Goal: Transaction & Acquisition: Purchase product/service

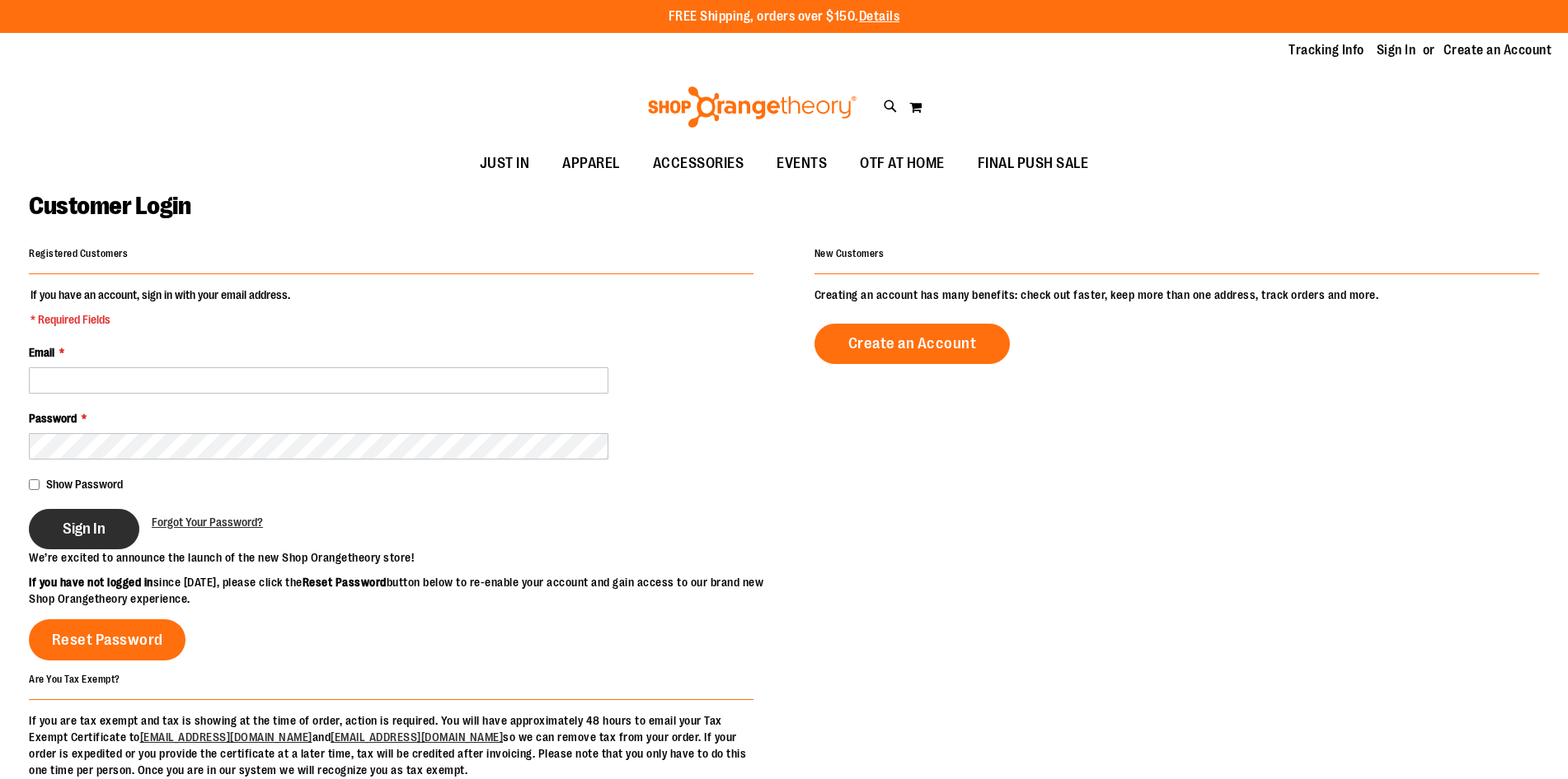
type input "**********"
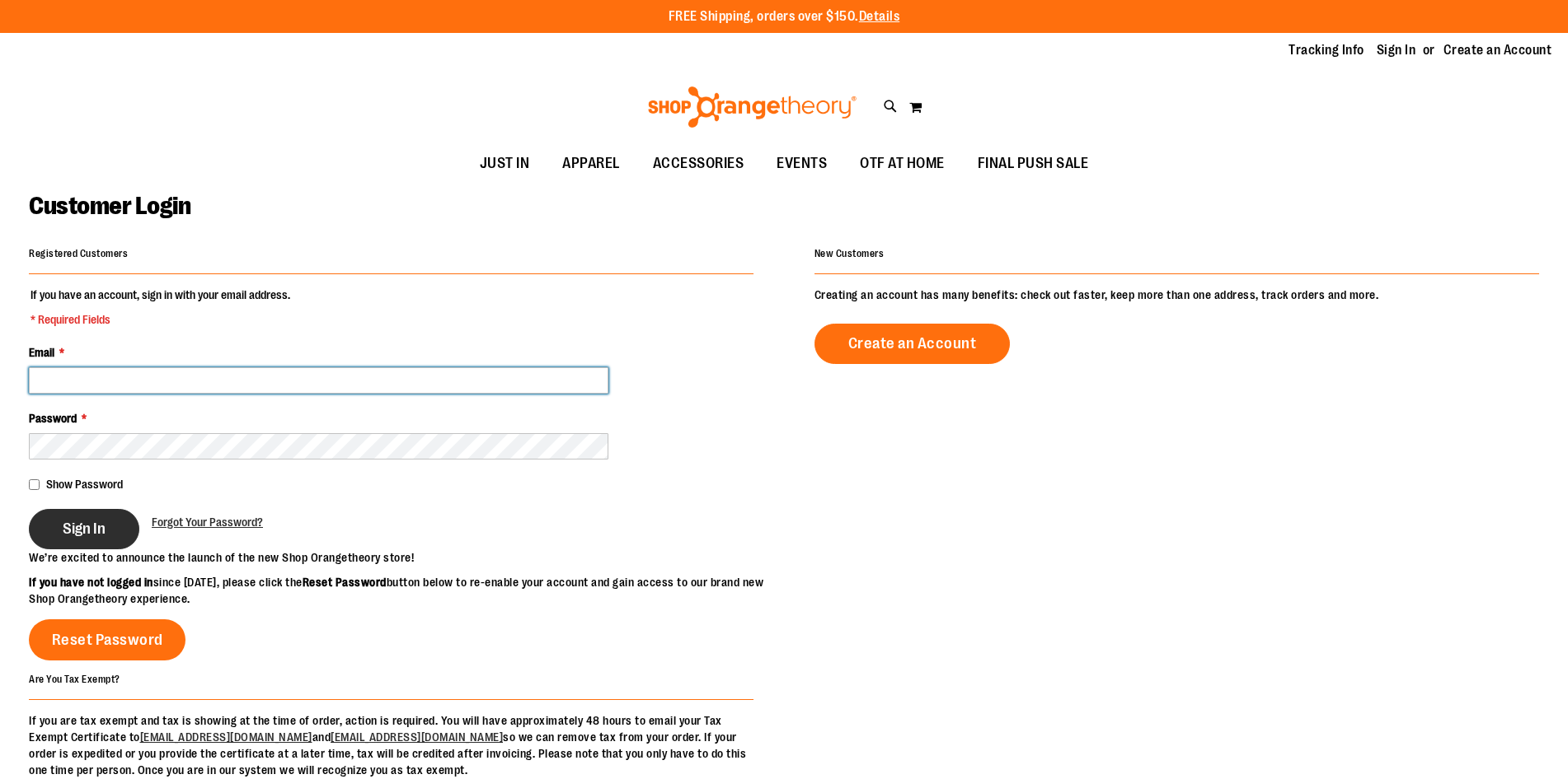
type input "**********"
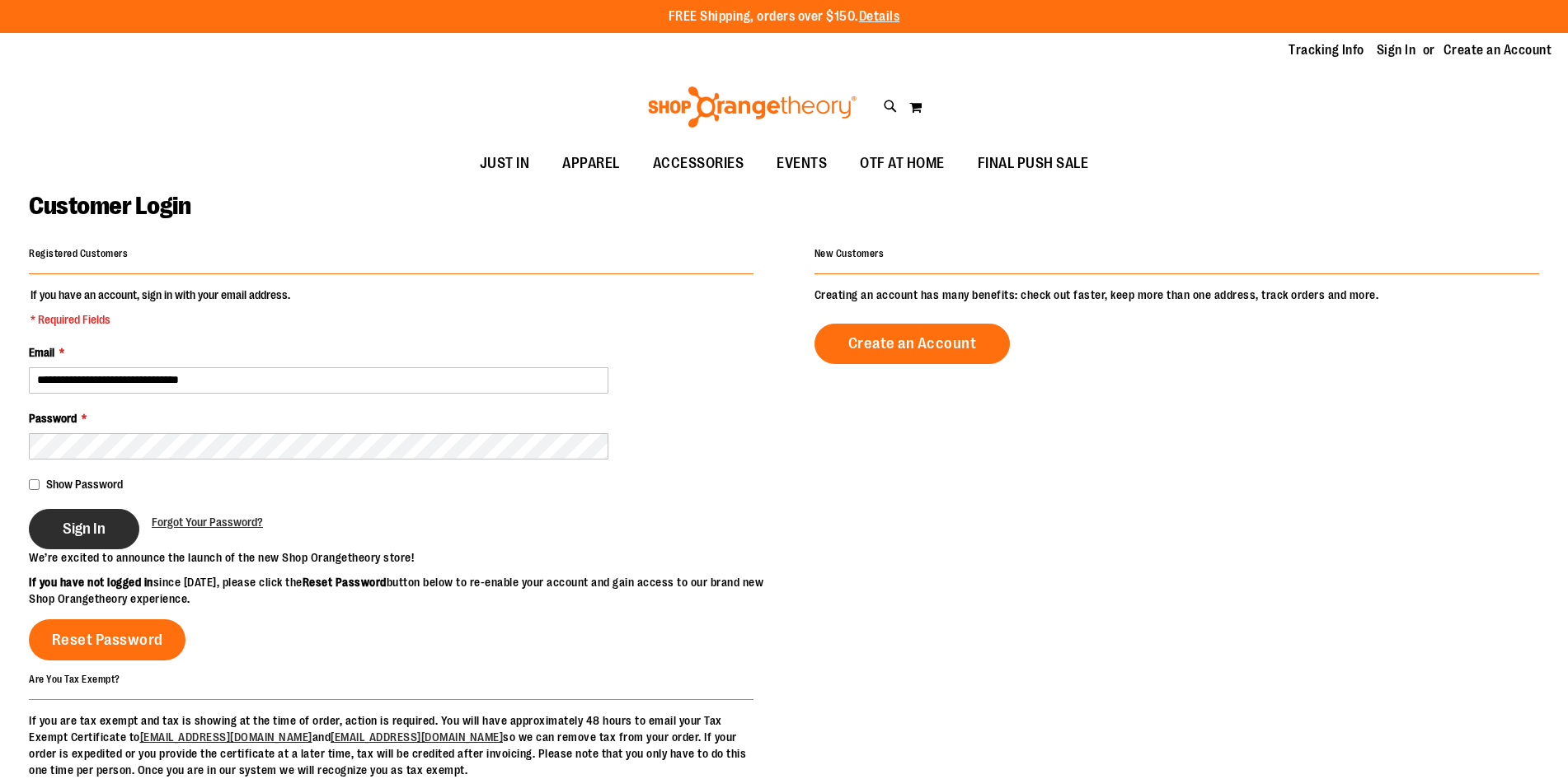
click at [79, 518] on button "Sign In" at bounding box center [83, 530] width 110 height 41
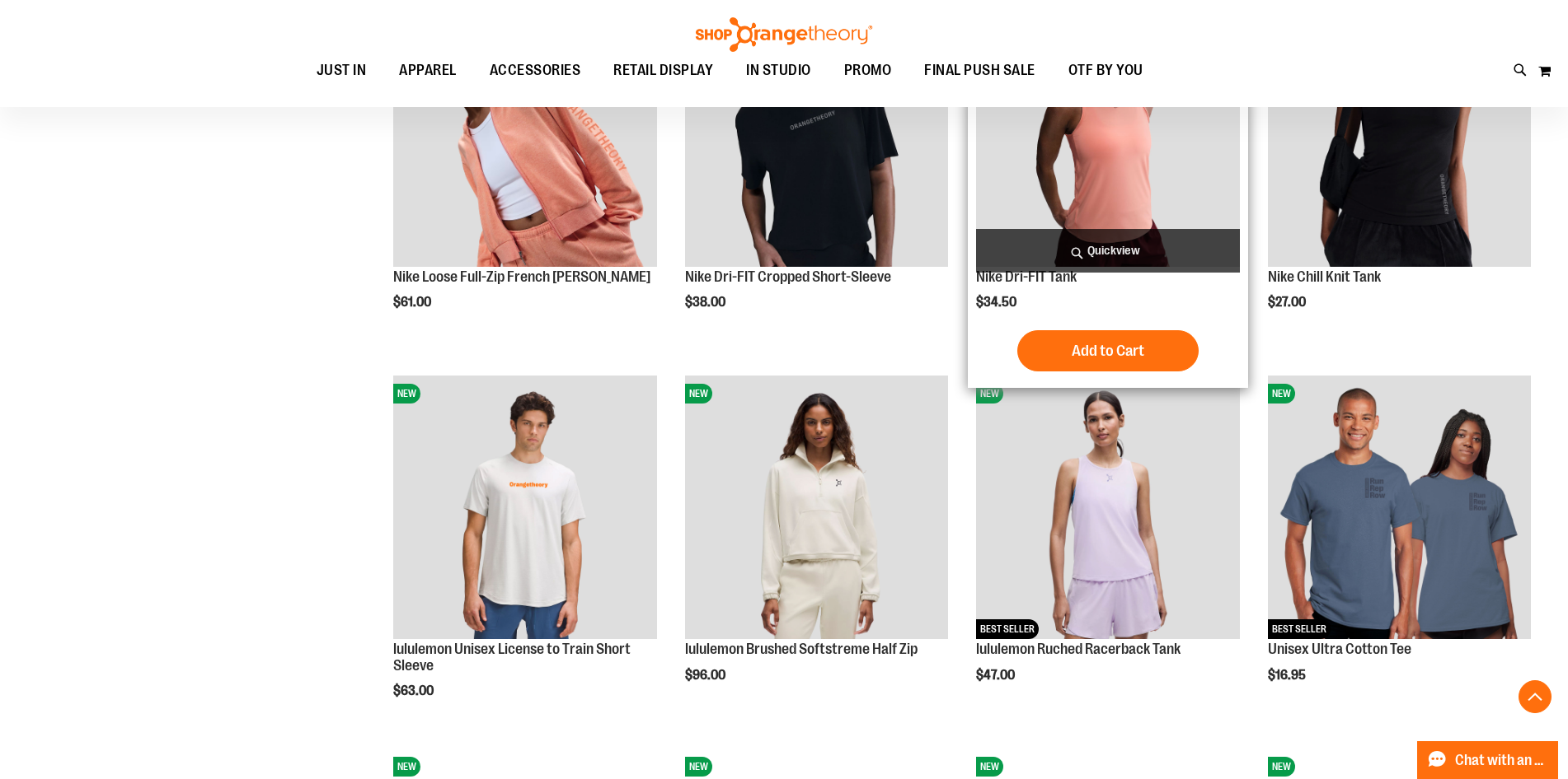
scroll to position [1289, 0]
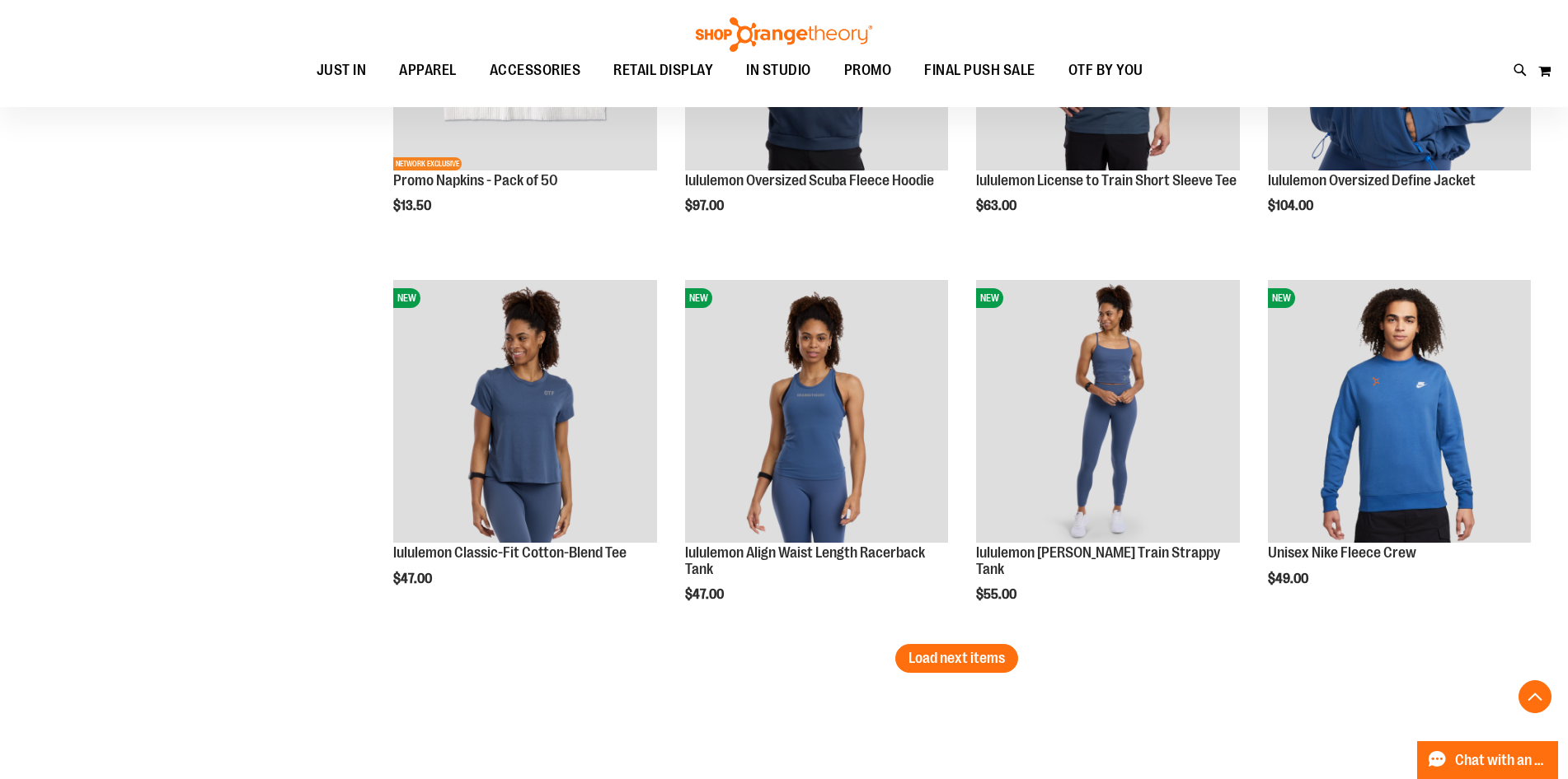
scroll to position [3180, 0]
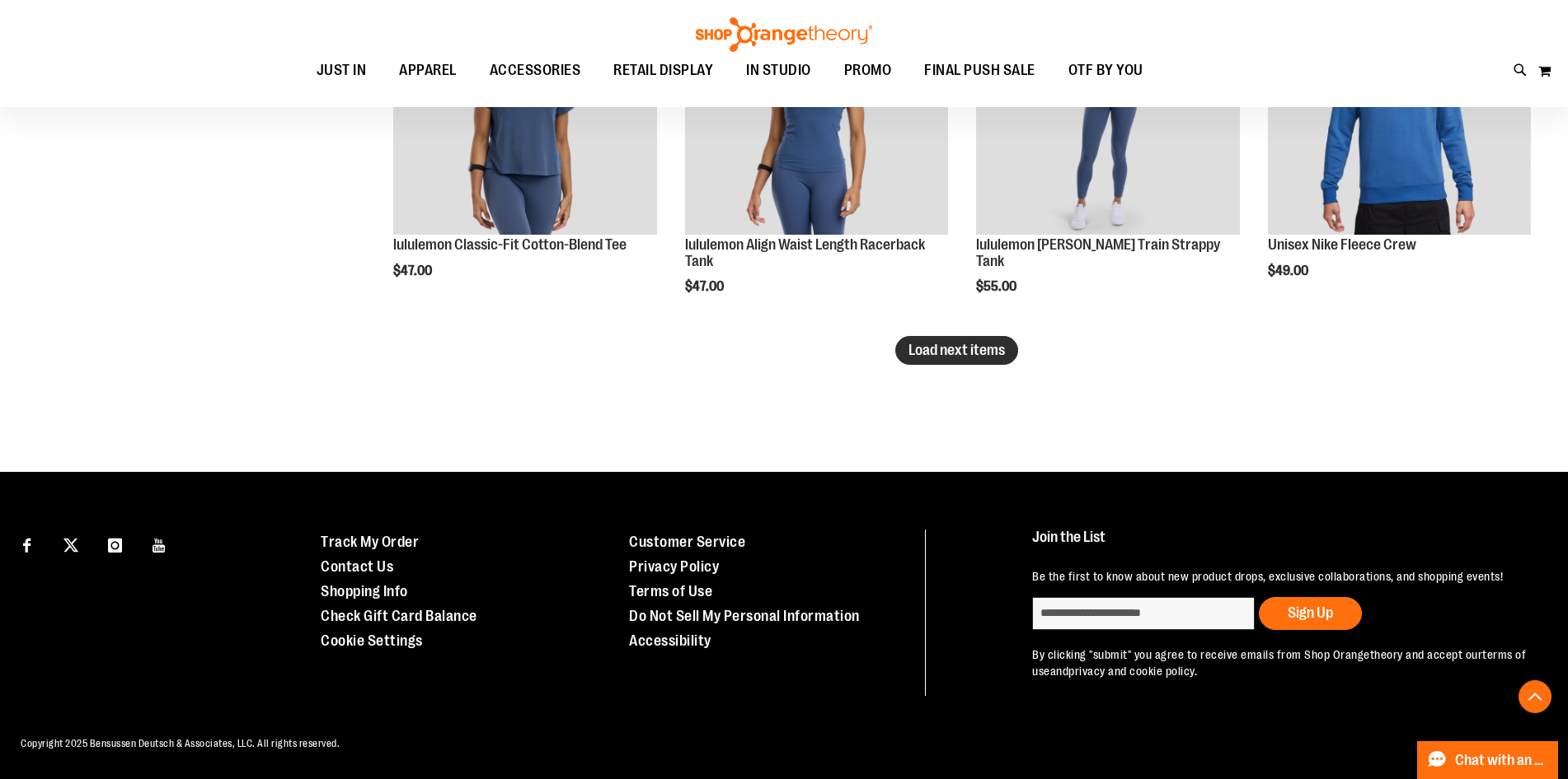
type input "**********"
click at [923, 342] on span "Load next items" at bounding box center [956, 350] width 96 height 17
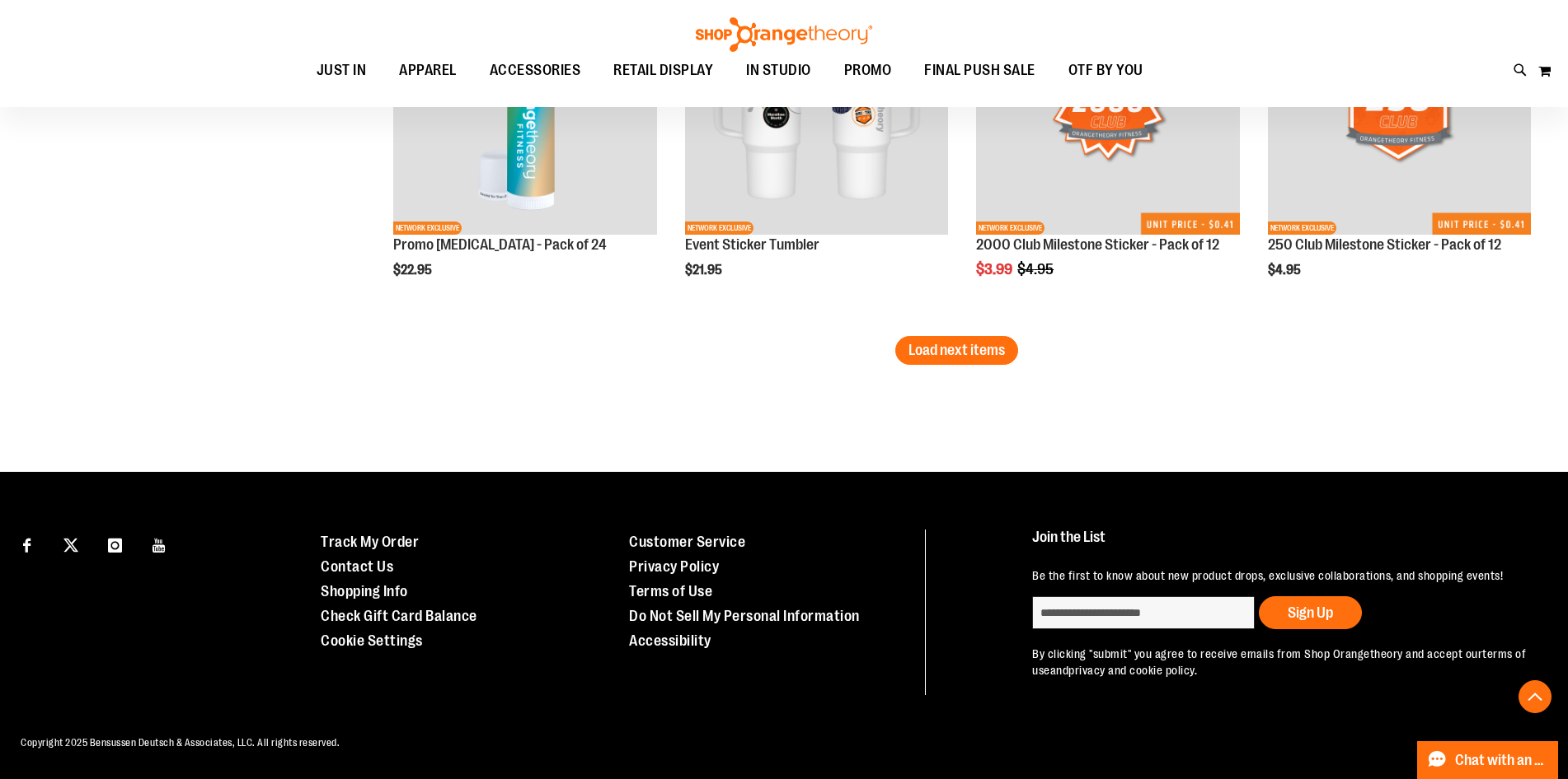
scroll to position [4298, 0]
click at [925, 342] on button "Load next items" at bounding box center [956, 350] width 123 height 29
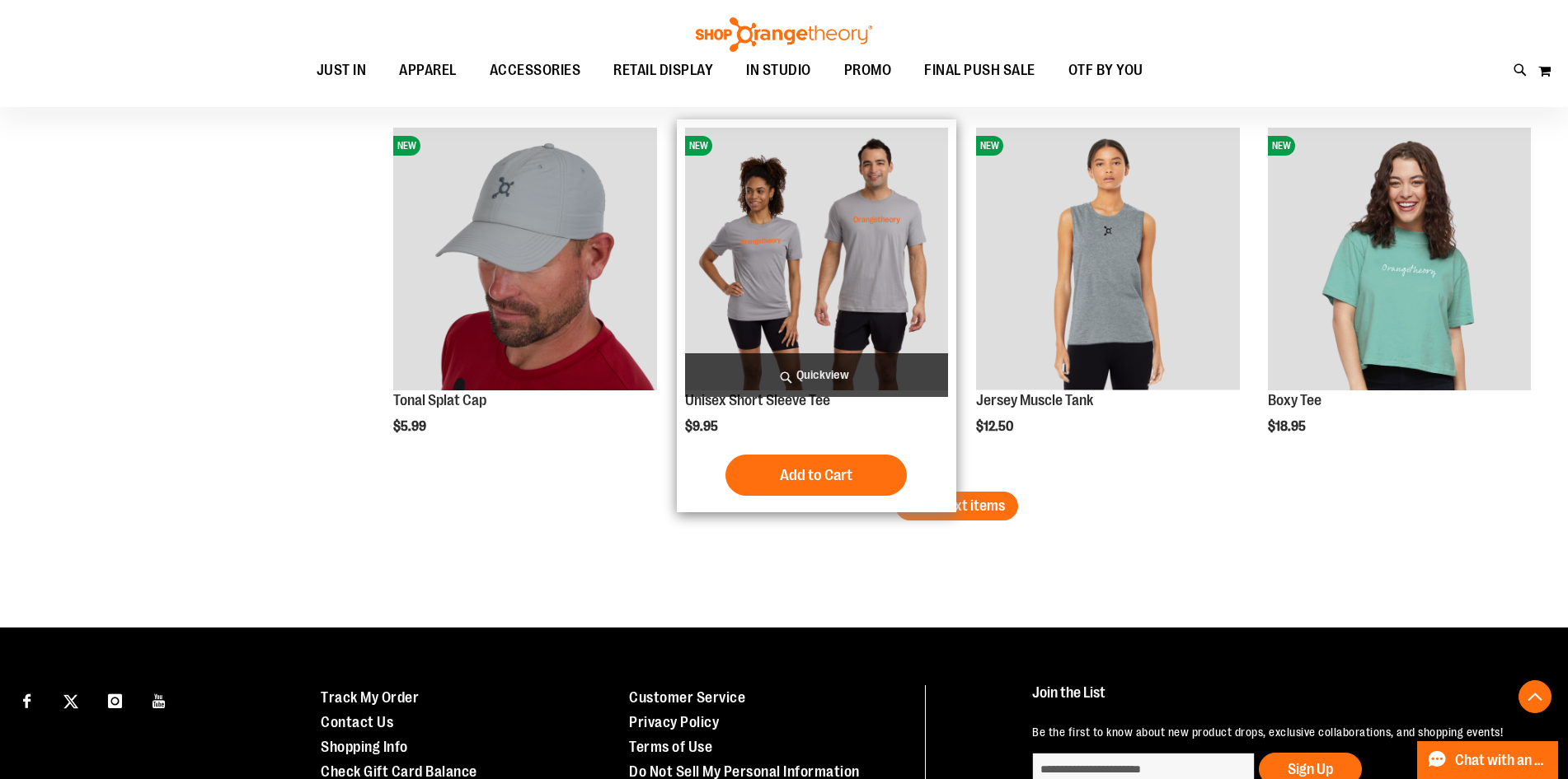
scroll to position [5369, 0]
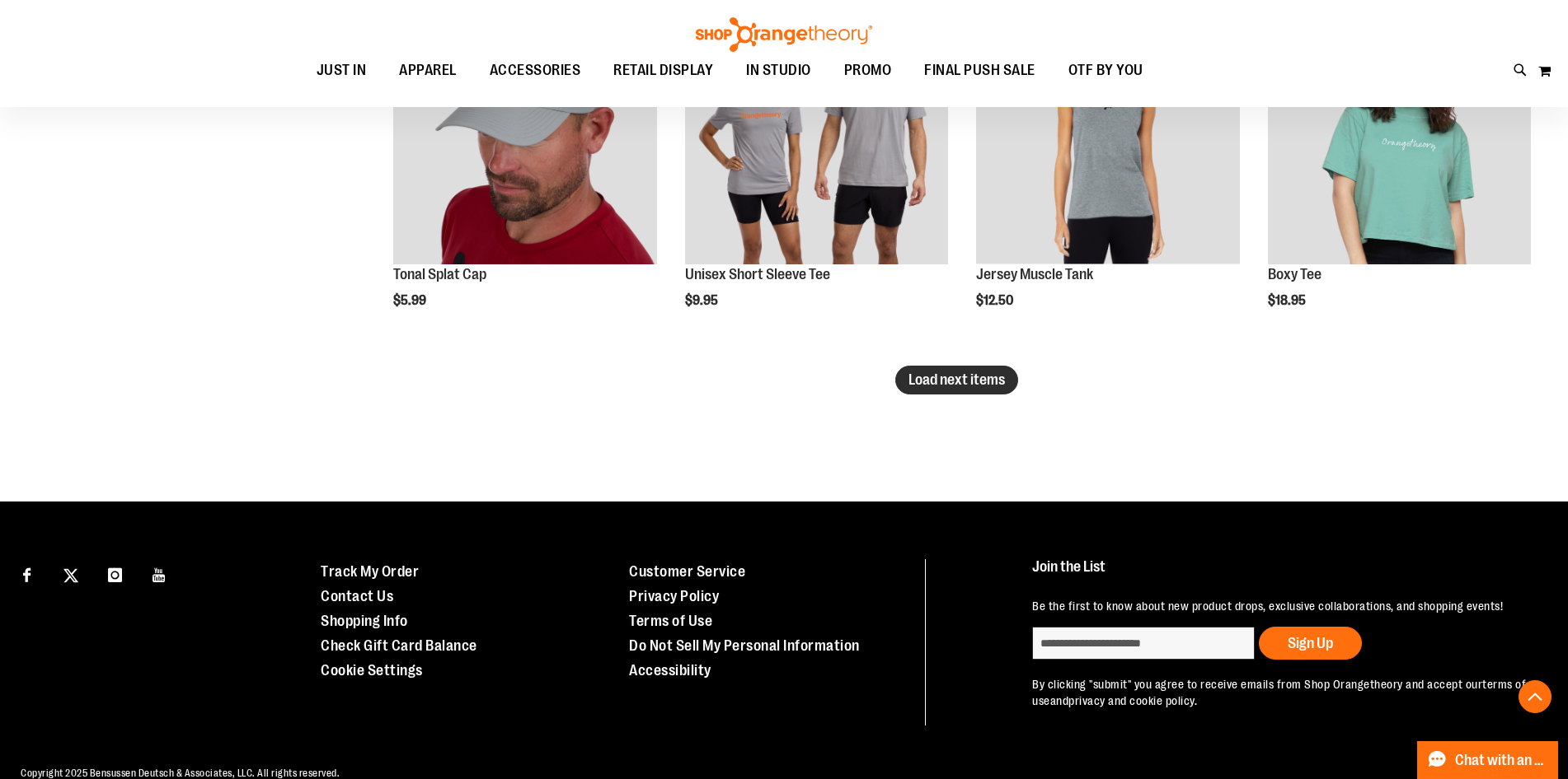
click at [942, 382] on span "Load next items" at bounding box center [956, 380] width 96 height 17
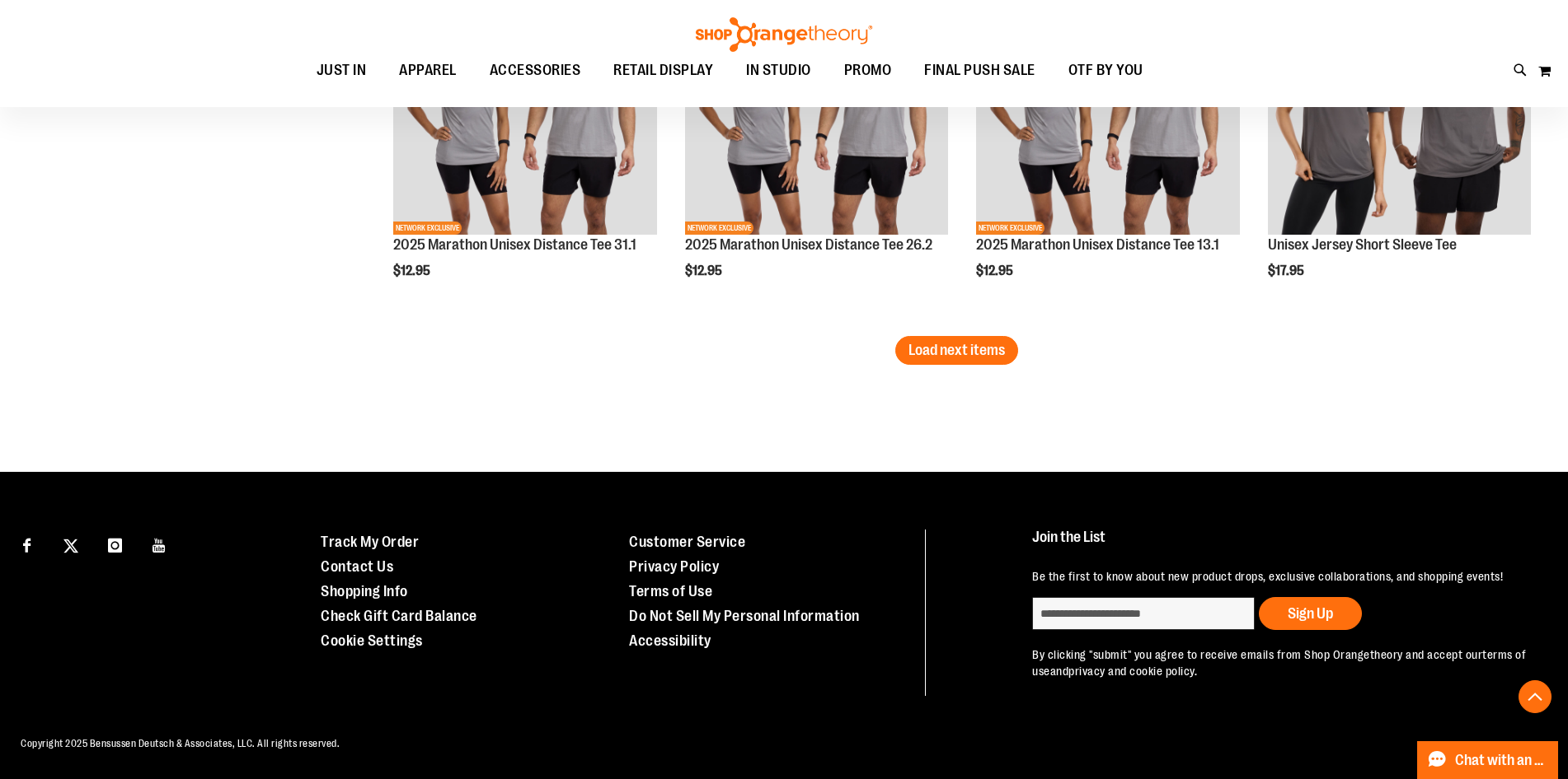
scroll to position [6522, 0]
click at [965, 346] on span "Load next items" at bounding box center [956, 350] width 96 height 17
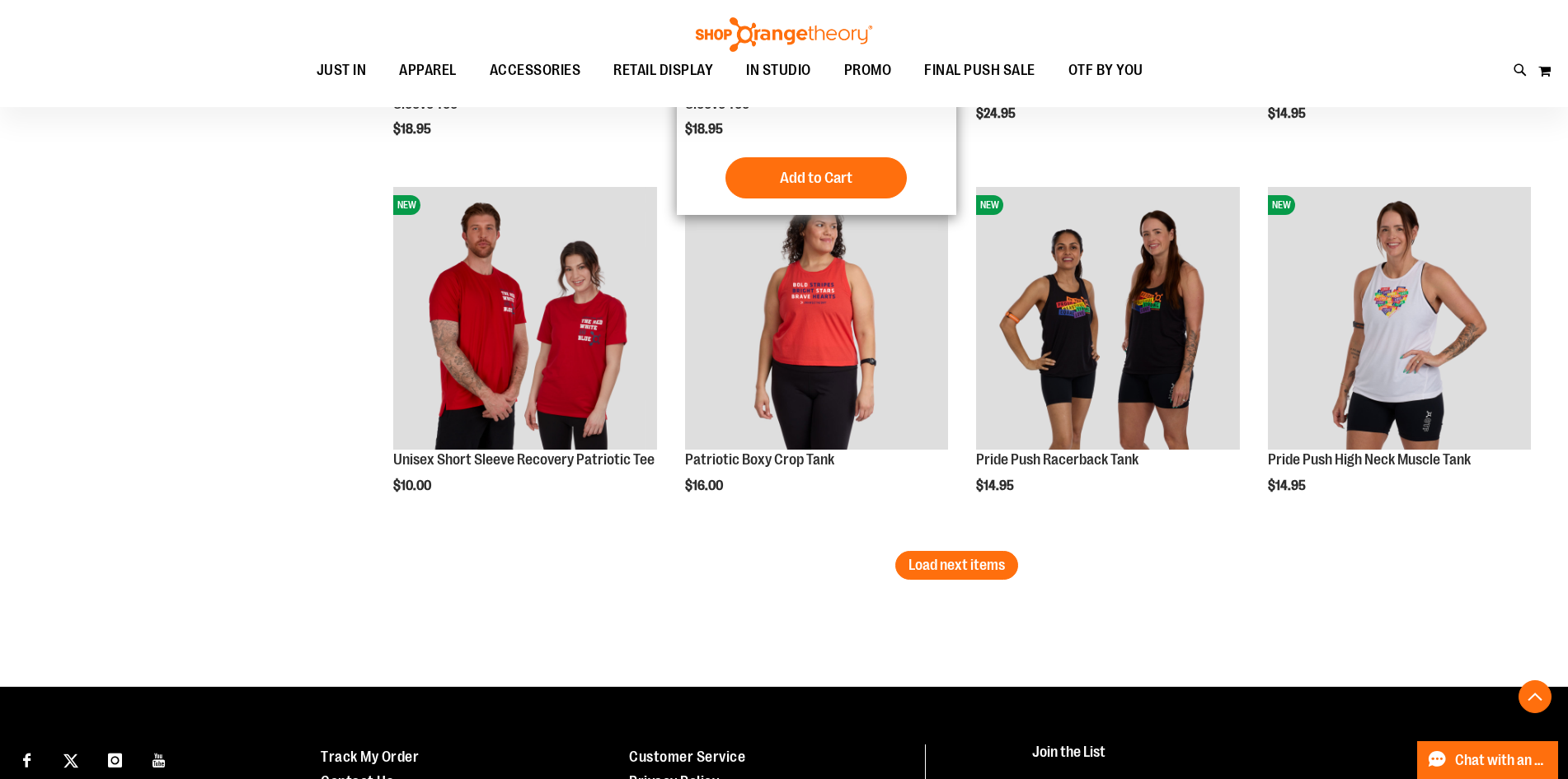
scroll to position [7511, 0]
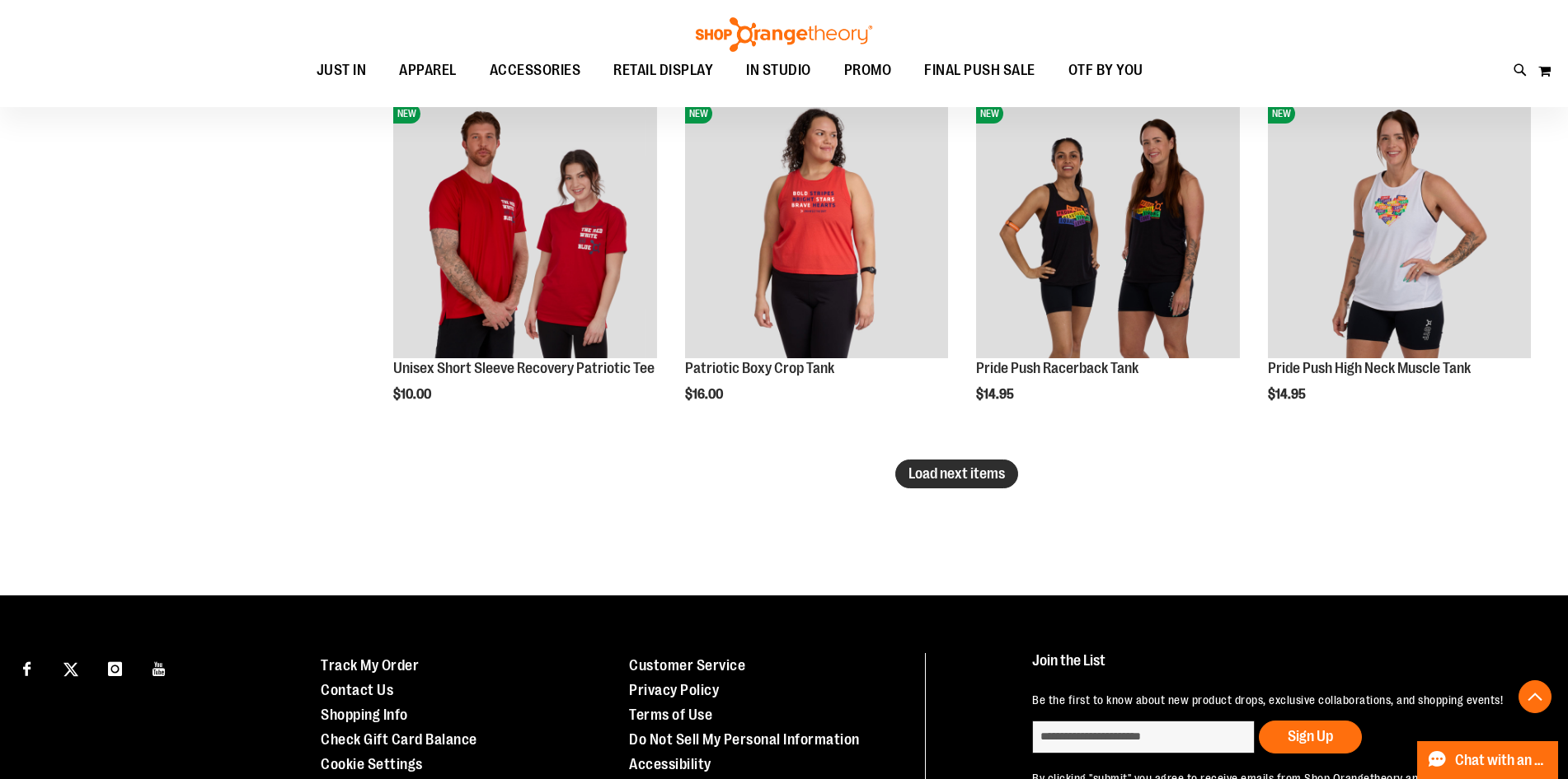
click at [951, 476] on span "Load next items" at bounding box center [956, 474] width 96 height 17
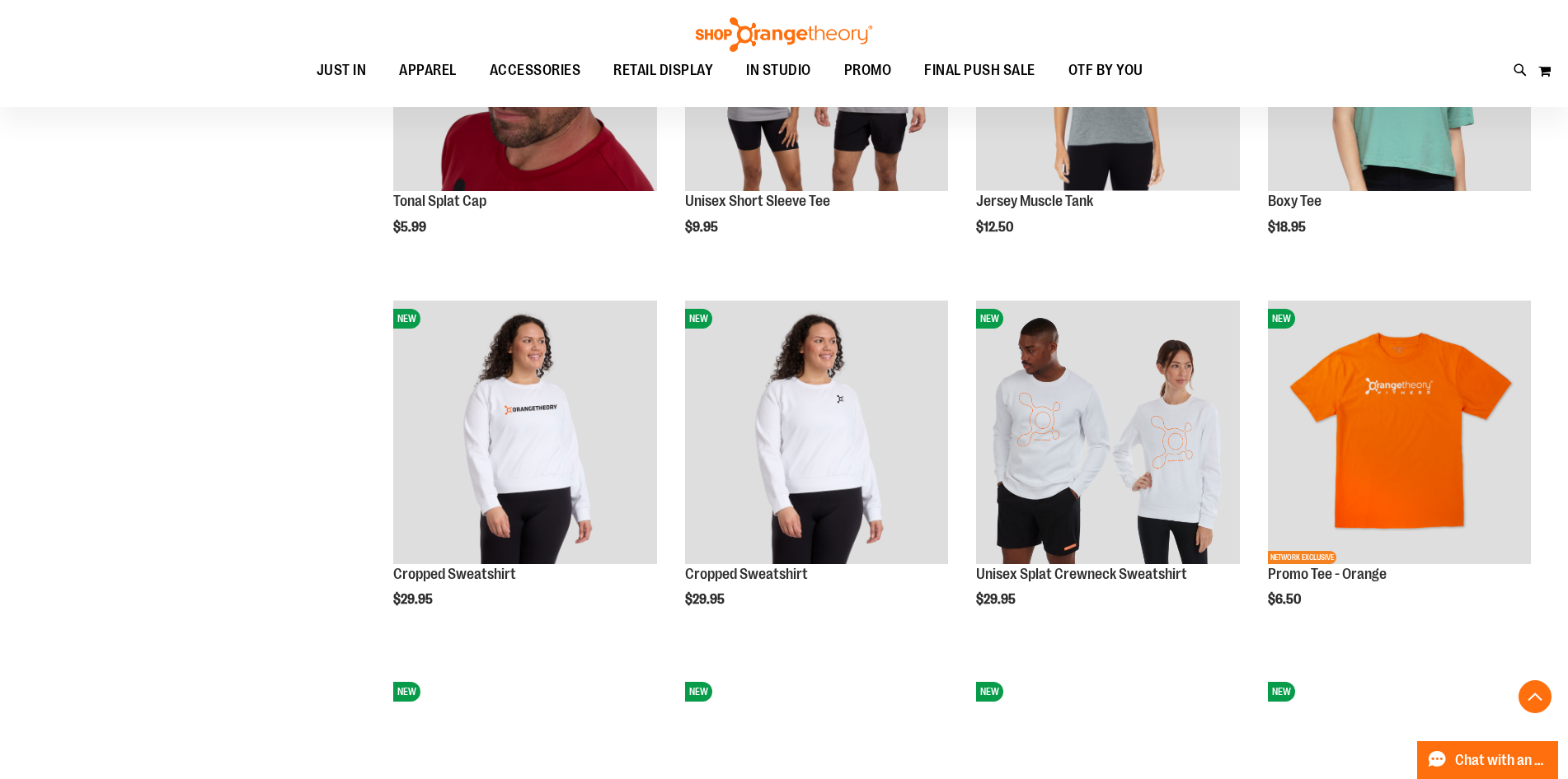
scroll to position [5369, 0]
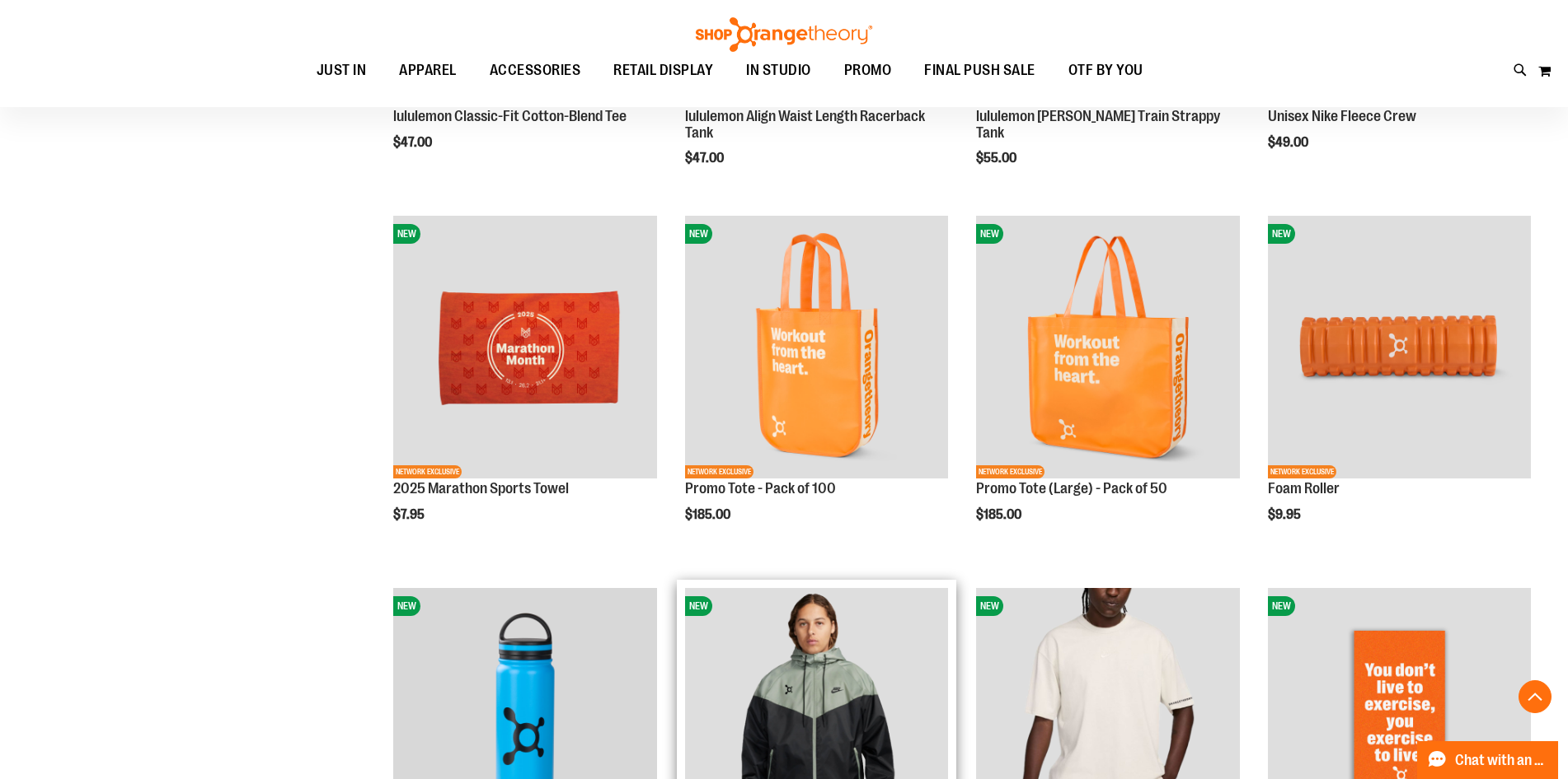
scroll to position [3391, 0]
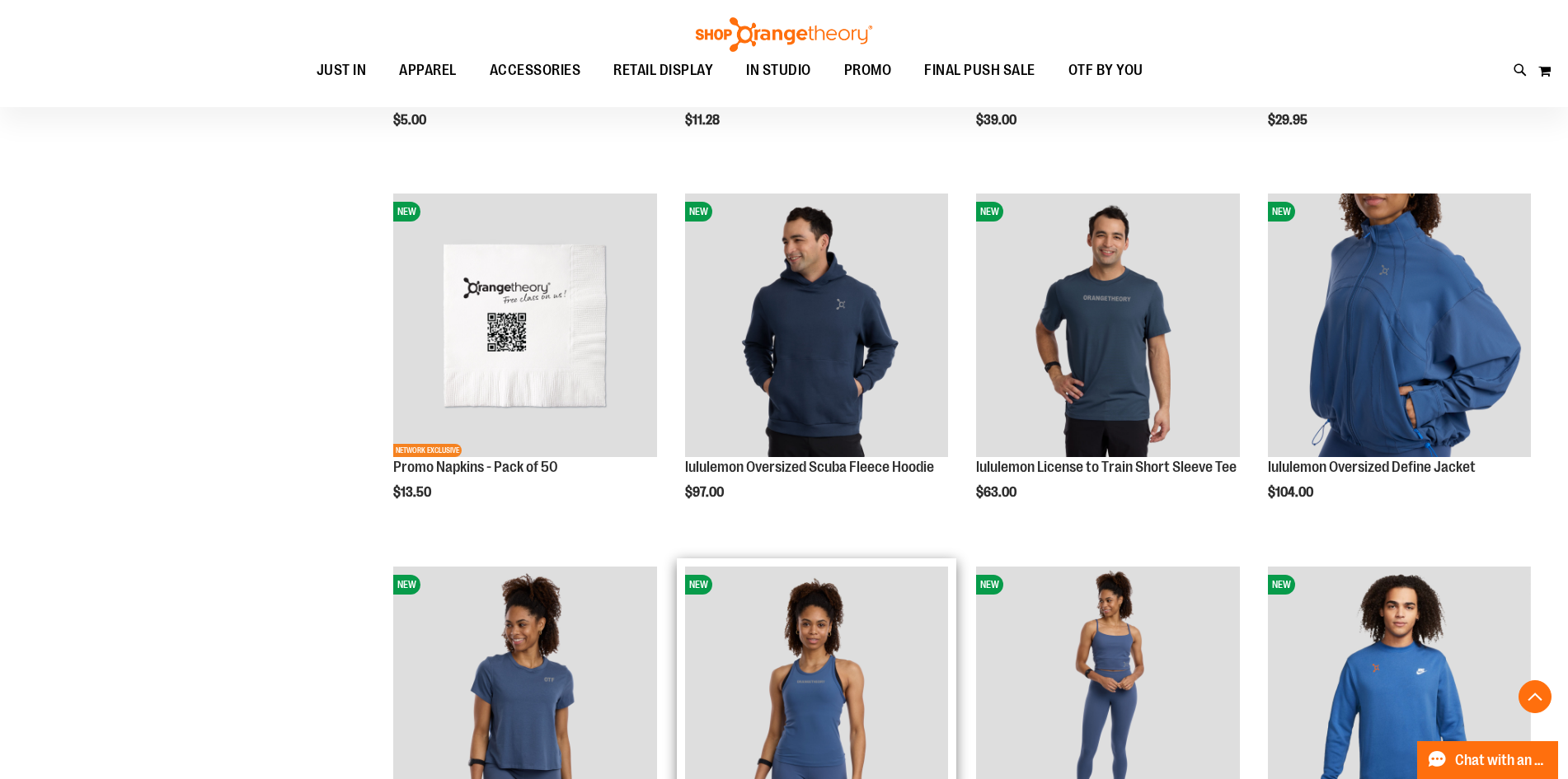
scroll to position [2568, 0]
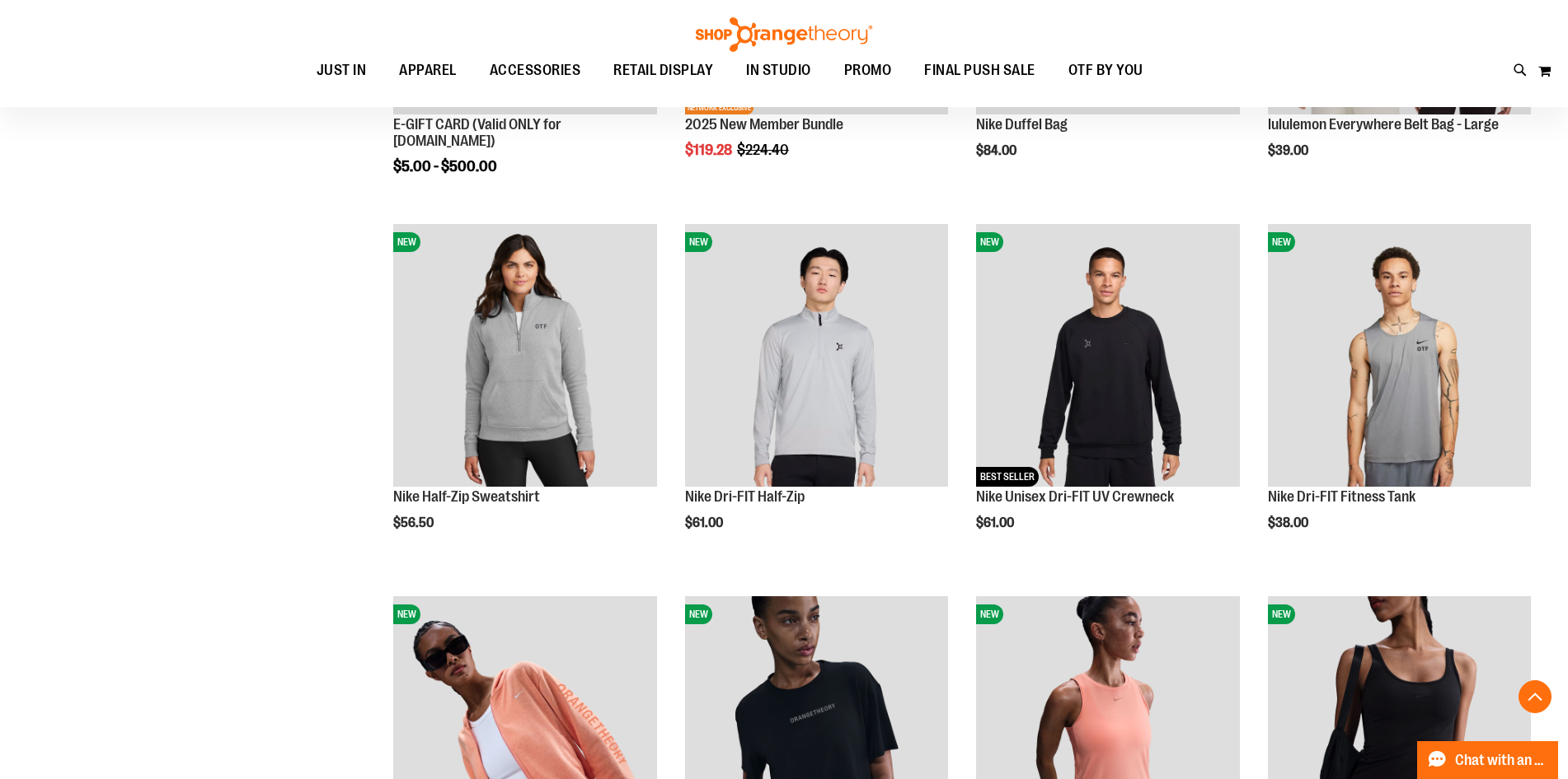
scroll to position [672, 0]
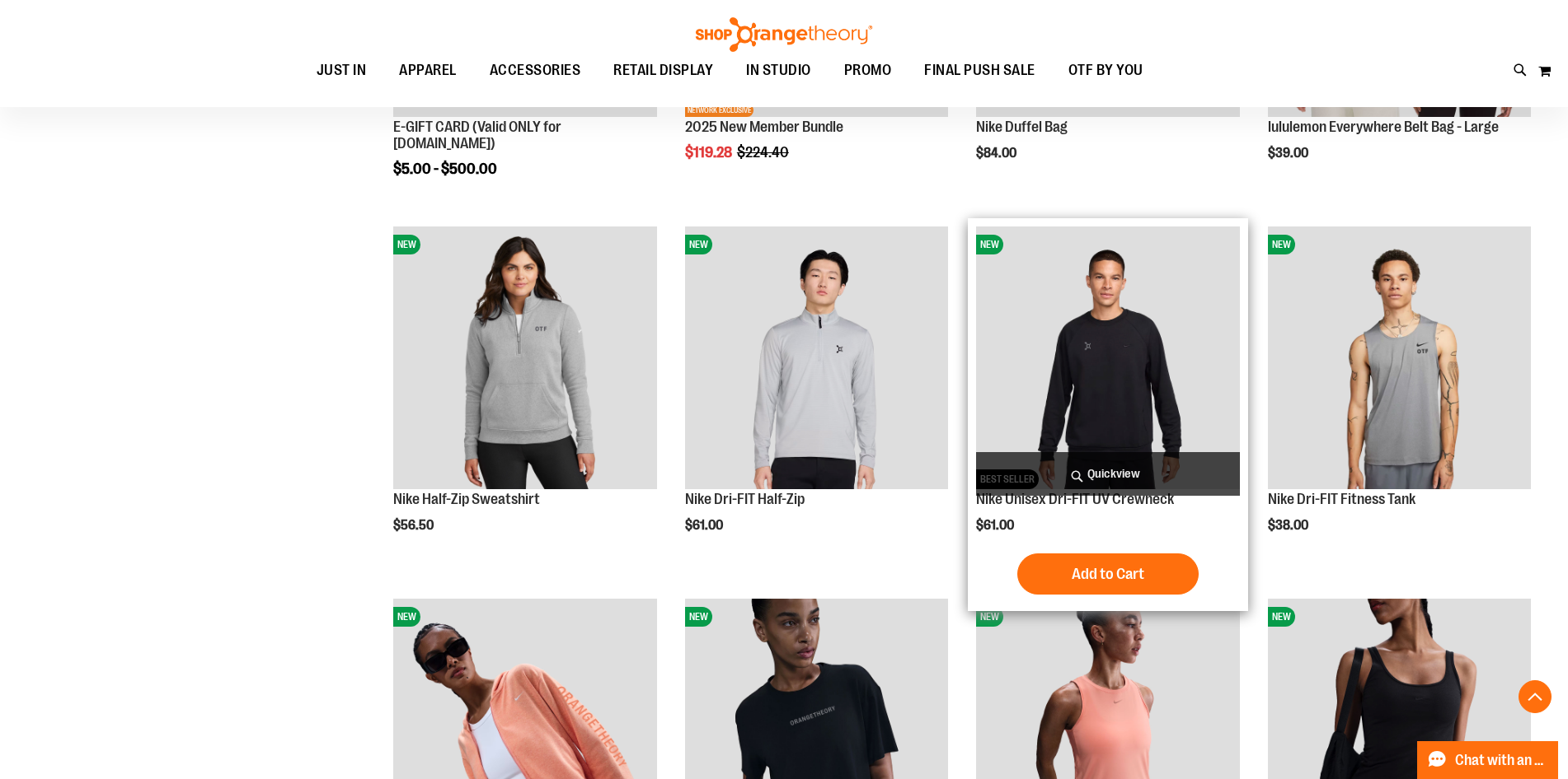
click at [1152, 396] on img "product" at bounding box center [1107, 358] width 263 height 263
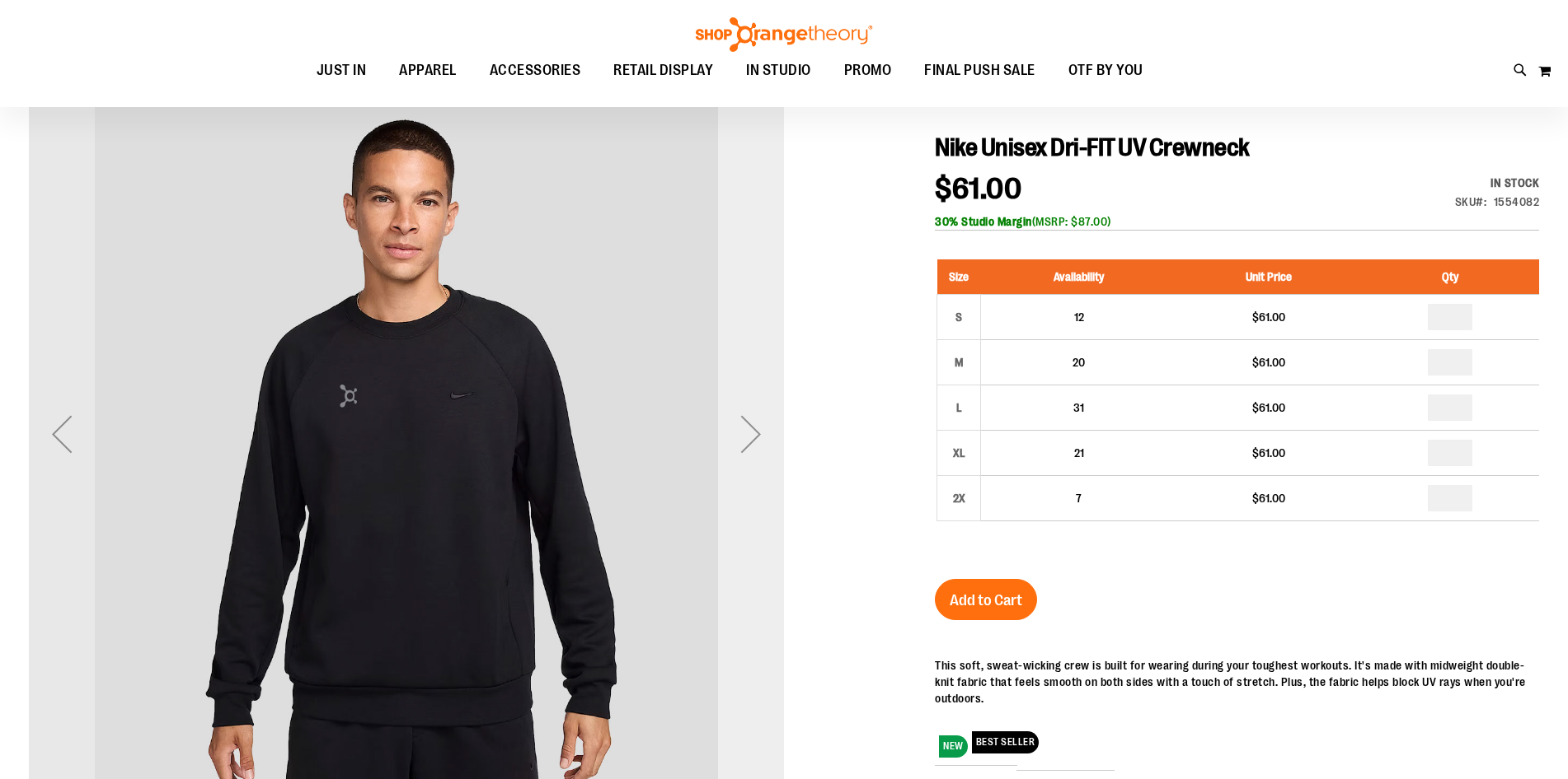
type input "**********"
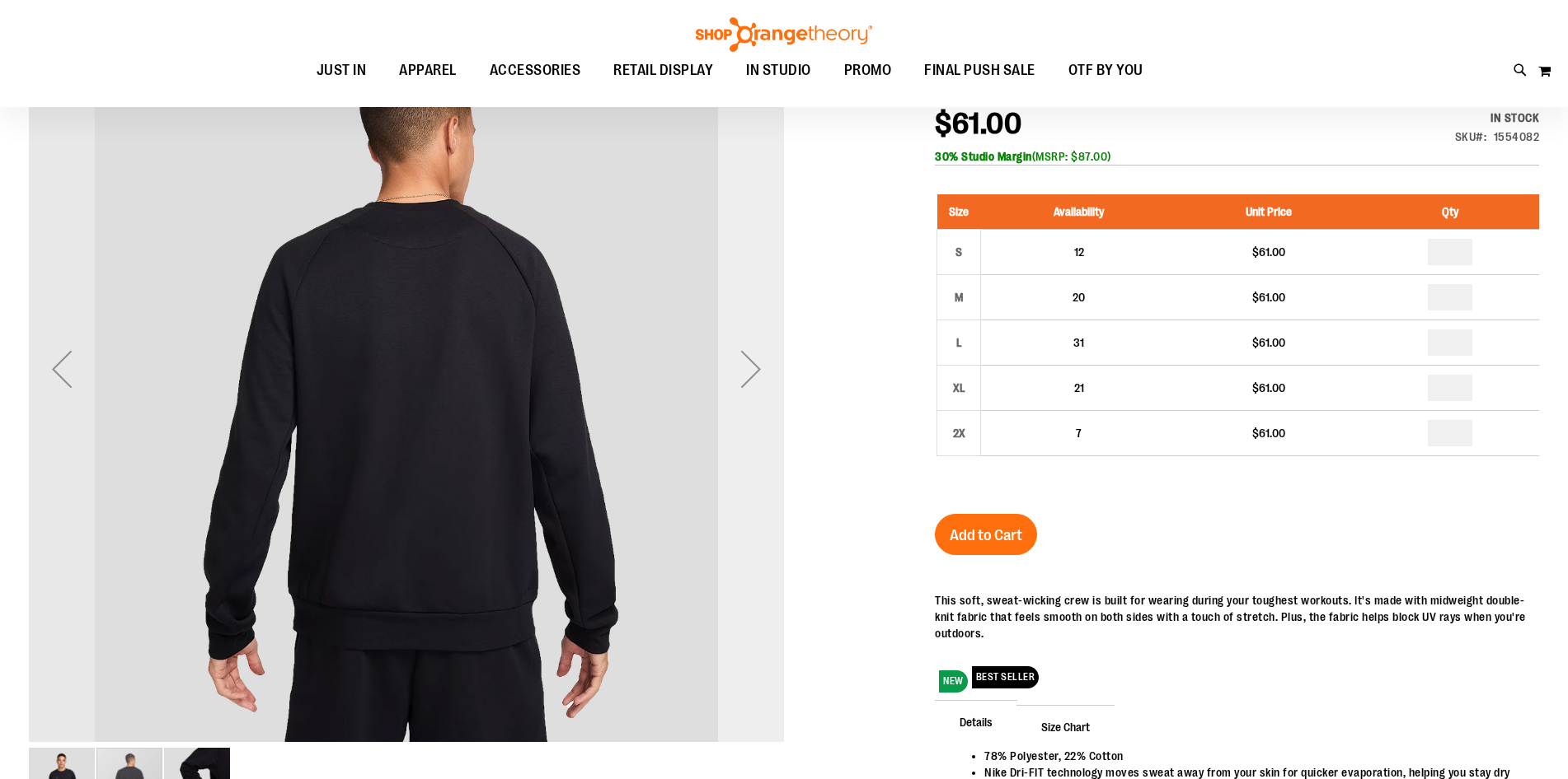
scroll to position [65, 0]
click at [752, 385] on div "Next" at bounding box center [751, 369] width 66 height 66
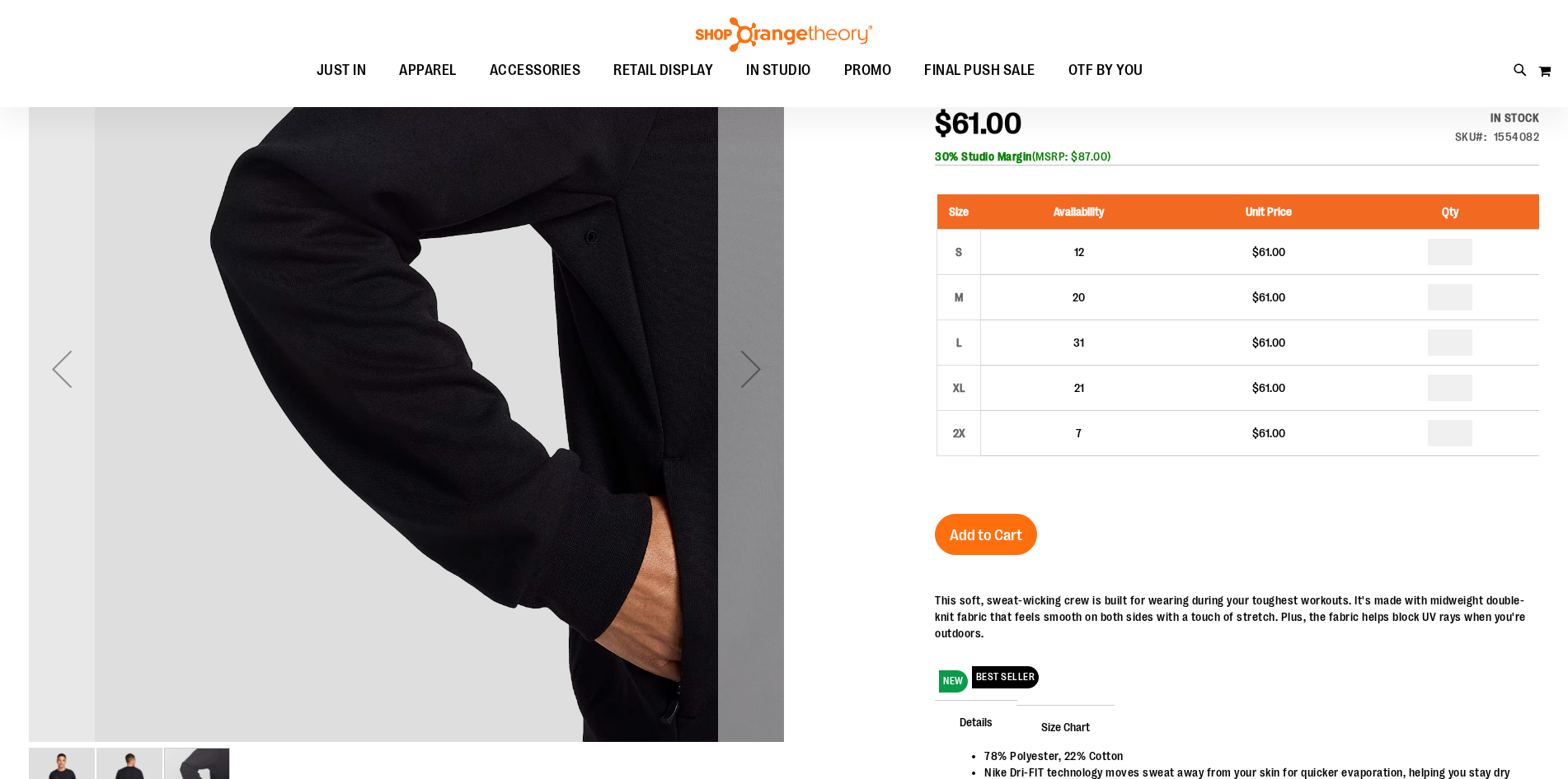
click at [752, 386] on div "Next" at bounding box center [751, 369] width 66 height 66
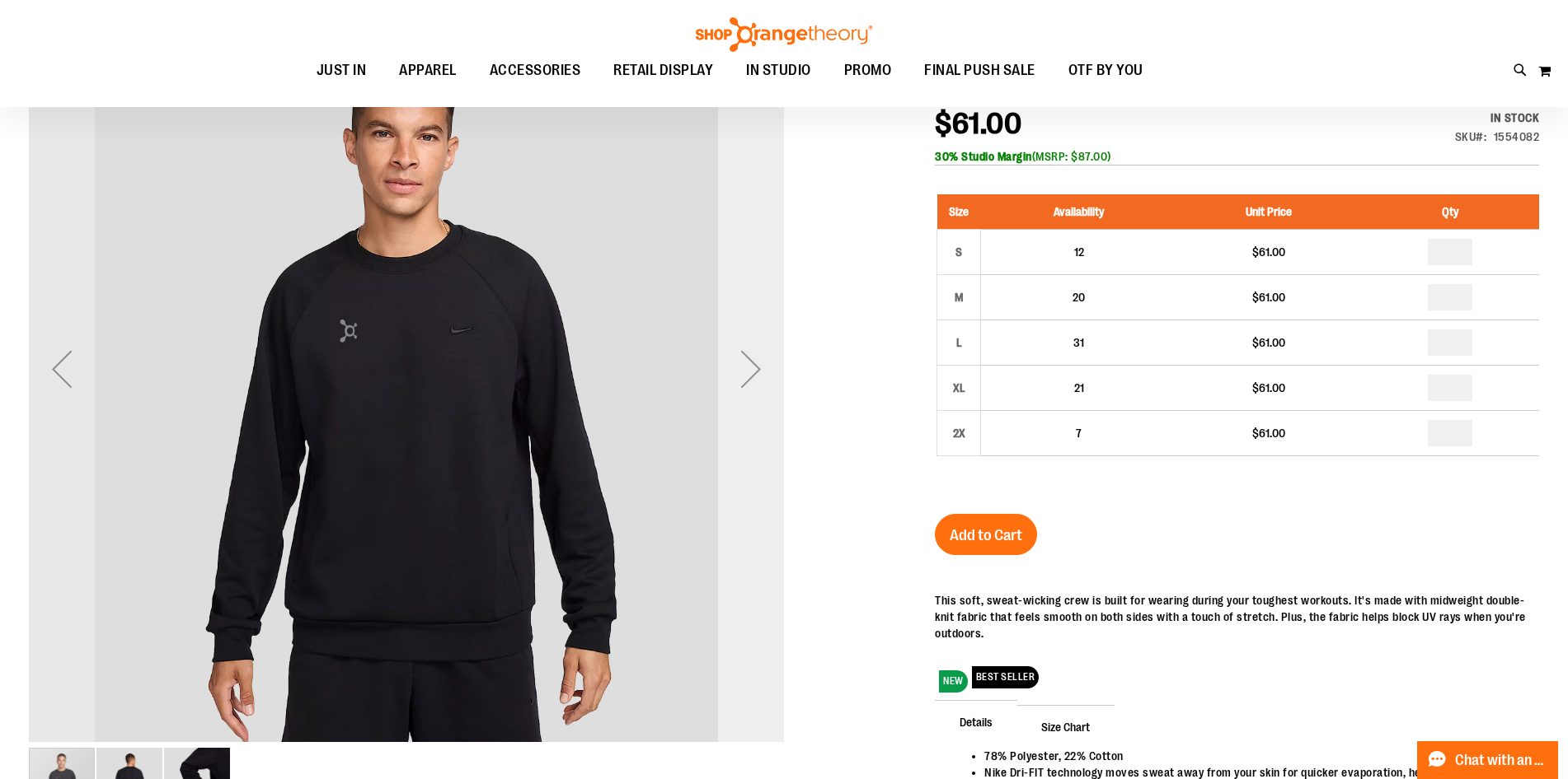
click at [757, 376] on div "Next" at bounding box center [751, 369] width 66 height 66
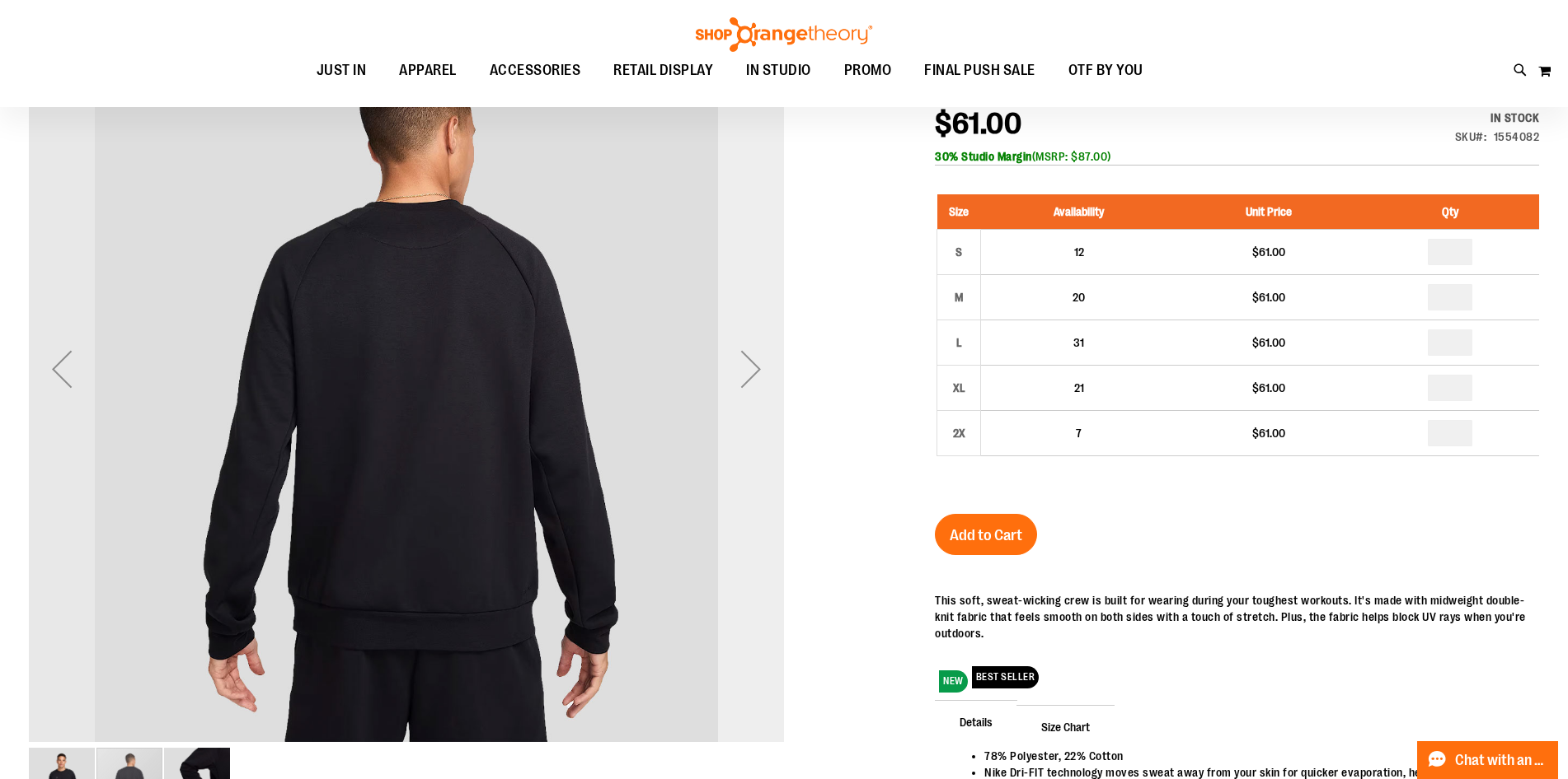
click at [757, 376] on div "Next" at bounding box center [751, 369] width 66 height 66
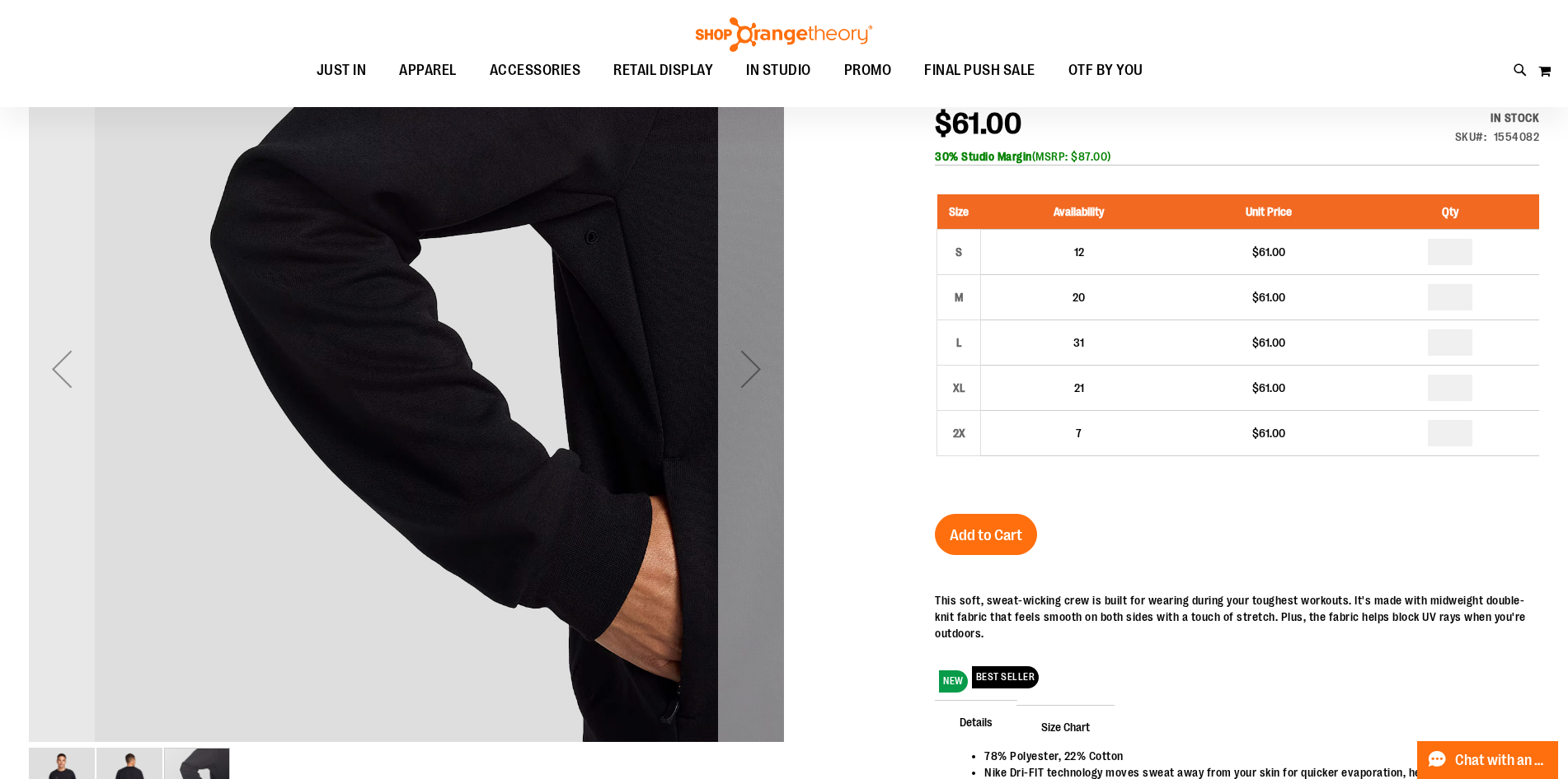
click at [757, 376] on div "Next" at bounding box center [751, 369] width 66 height 66
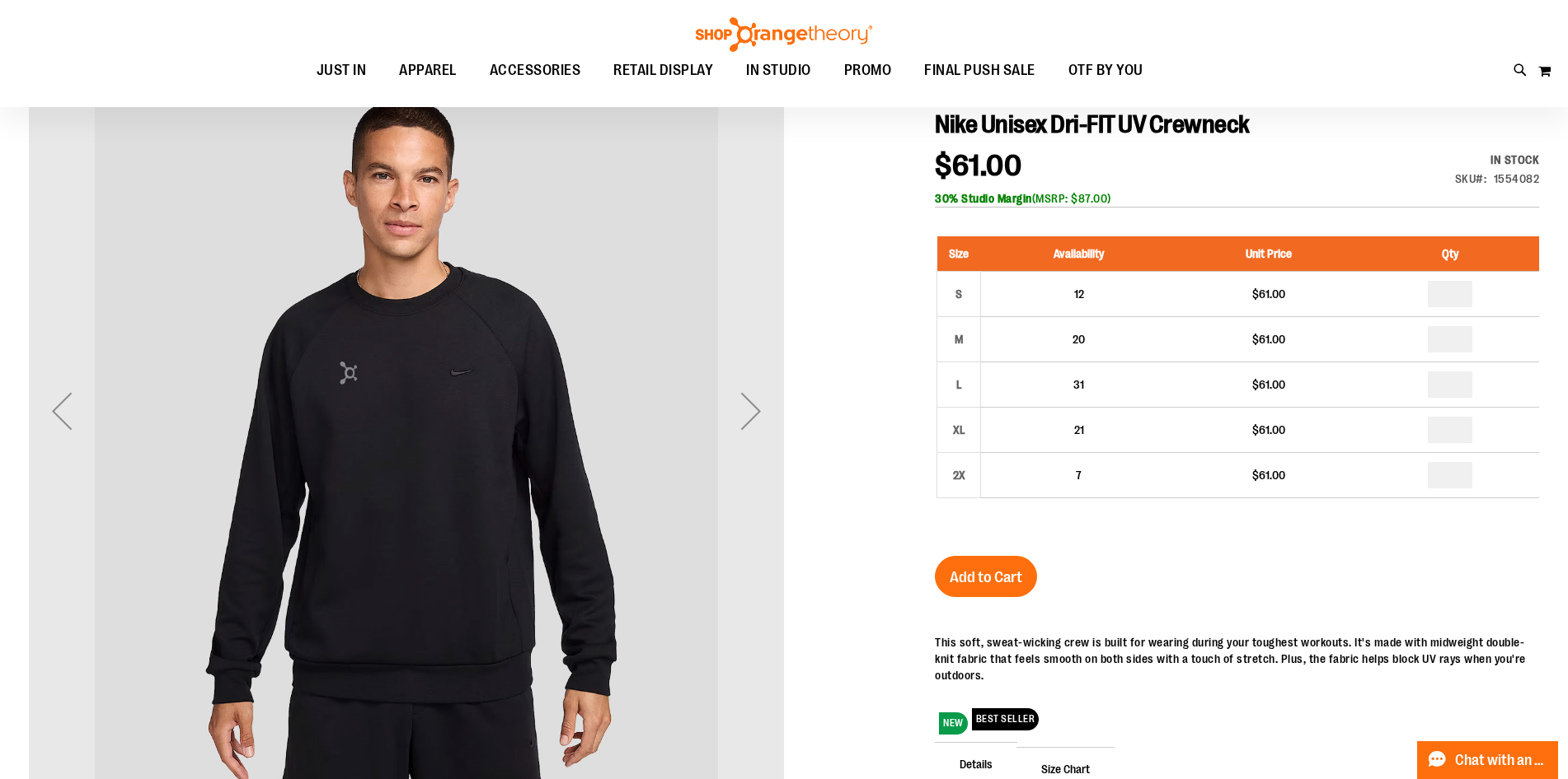
scroll to position [0, 0]
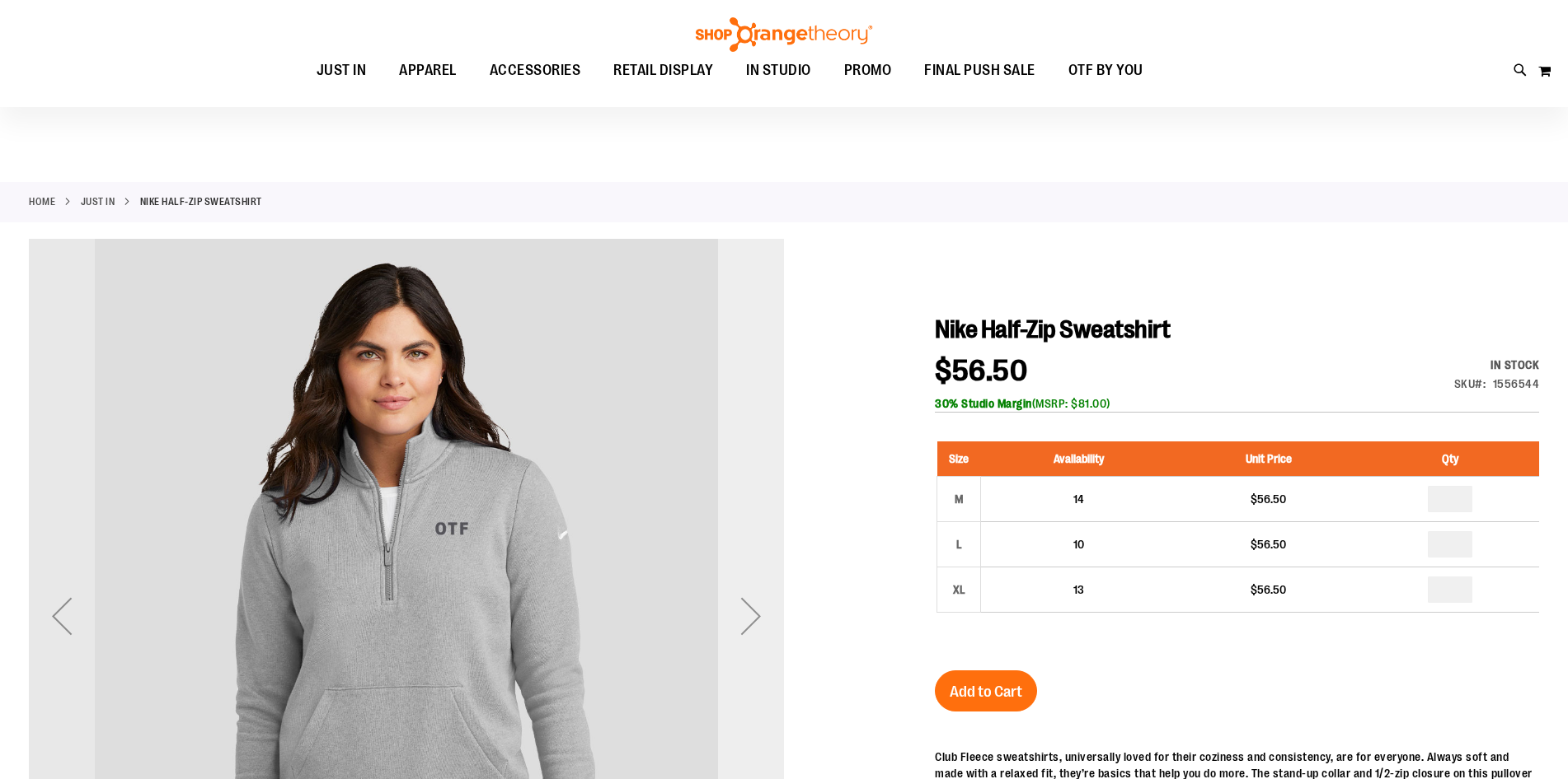
scroll to position [164, 0]
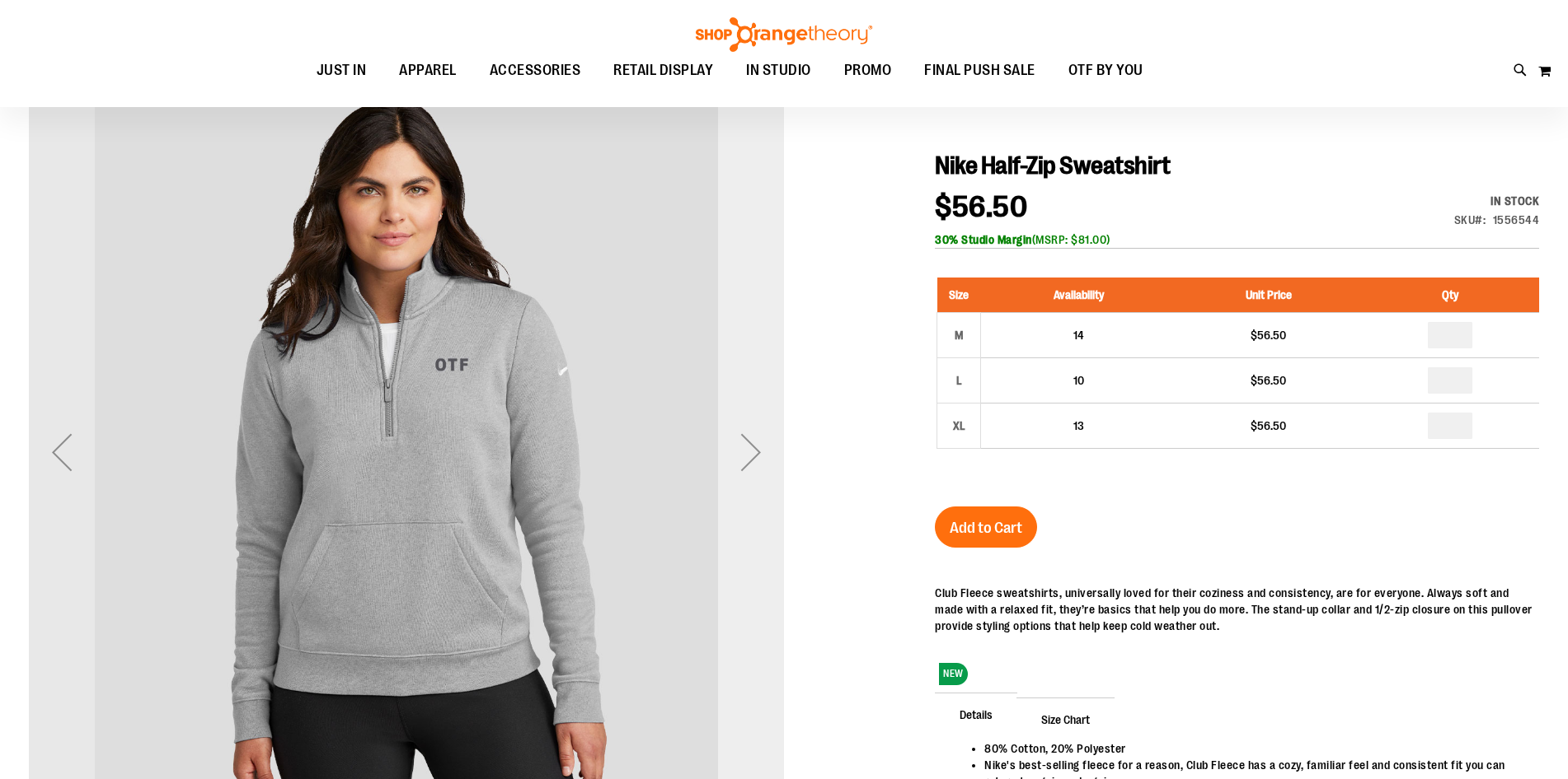
type input "**********"
click at [756, 464] on div "Next" at bounding box center [751, 452] width 66 height 66
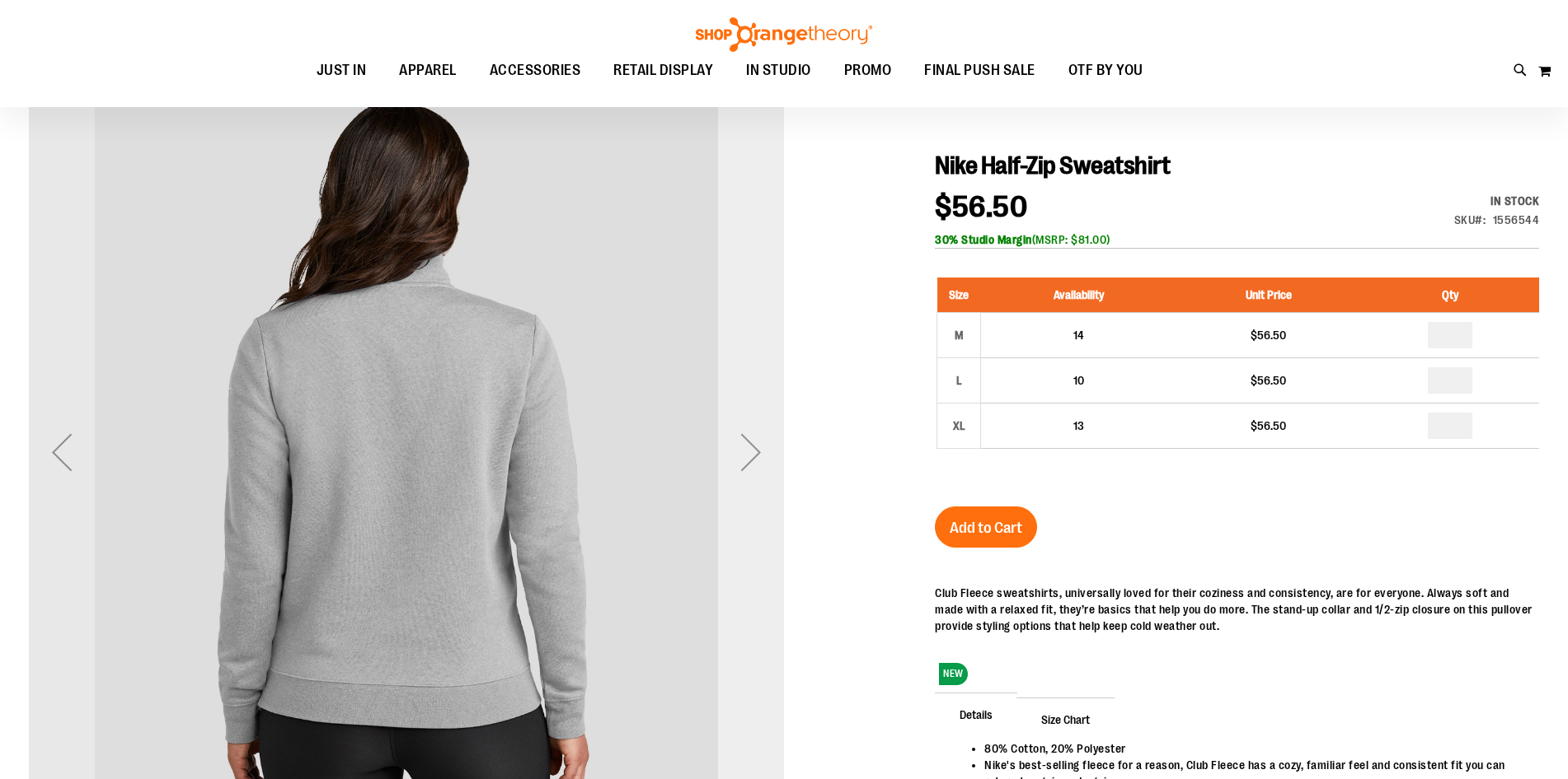
click at [756, 464] on div "Next" at bounding box center [751, 452] width 66 height 66
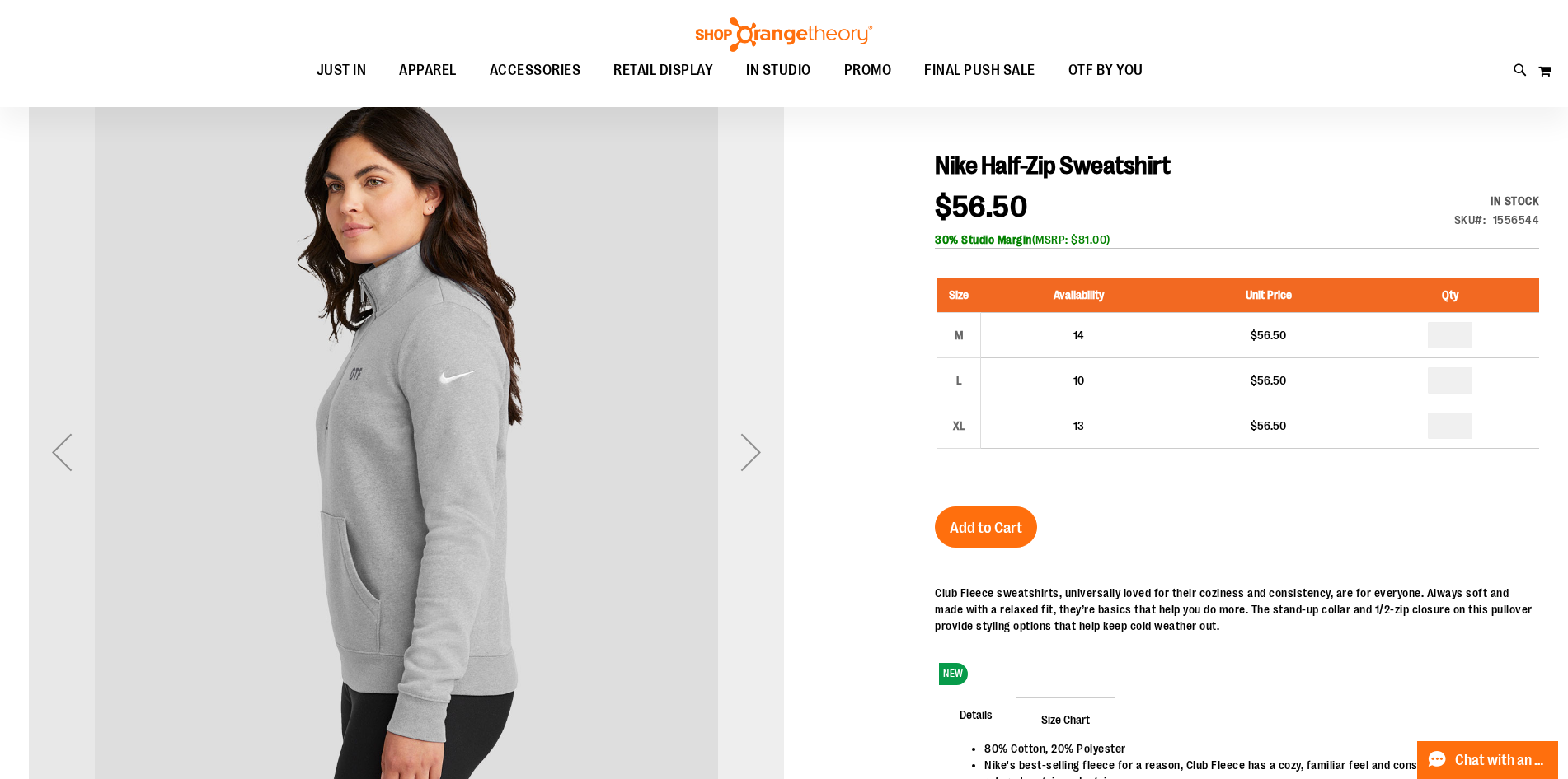
click at [756, 464] on div "Next" at bounding box center [751, 452] width 66 height 66
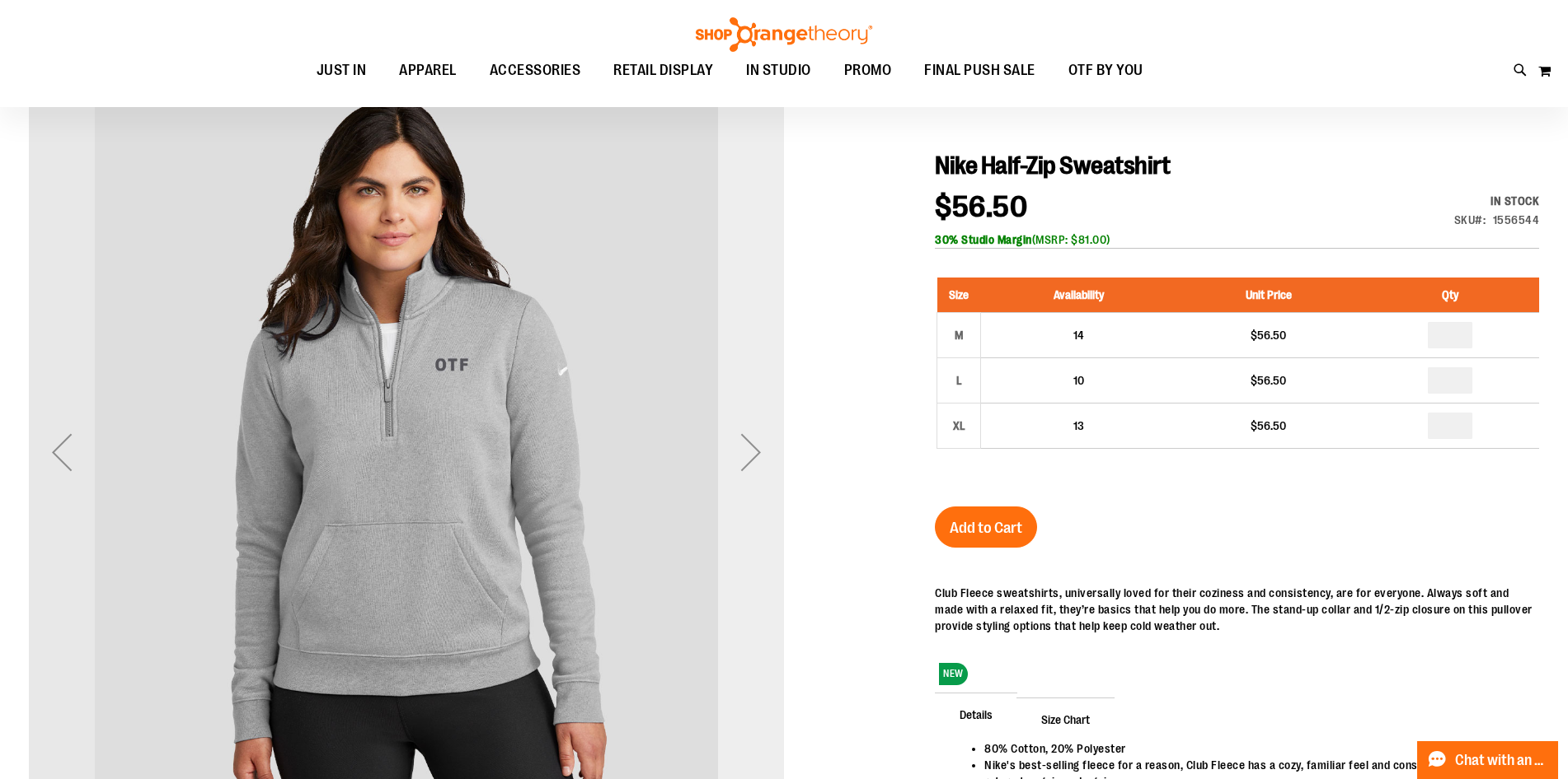
click at [756, 464] on div "Next" at bounding box center [751, 452] width 66 height 66
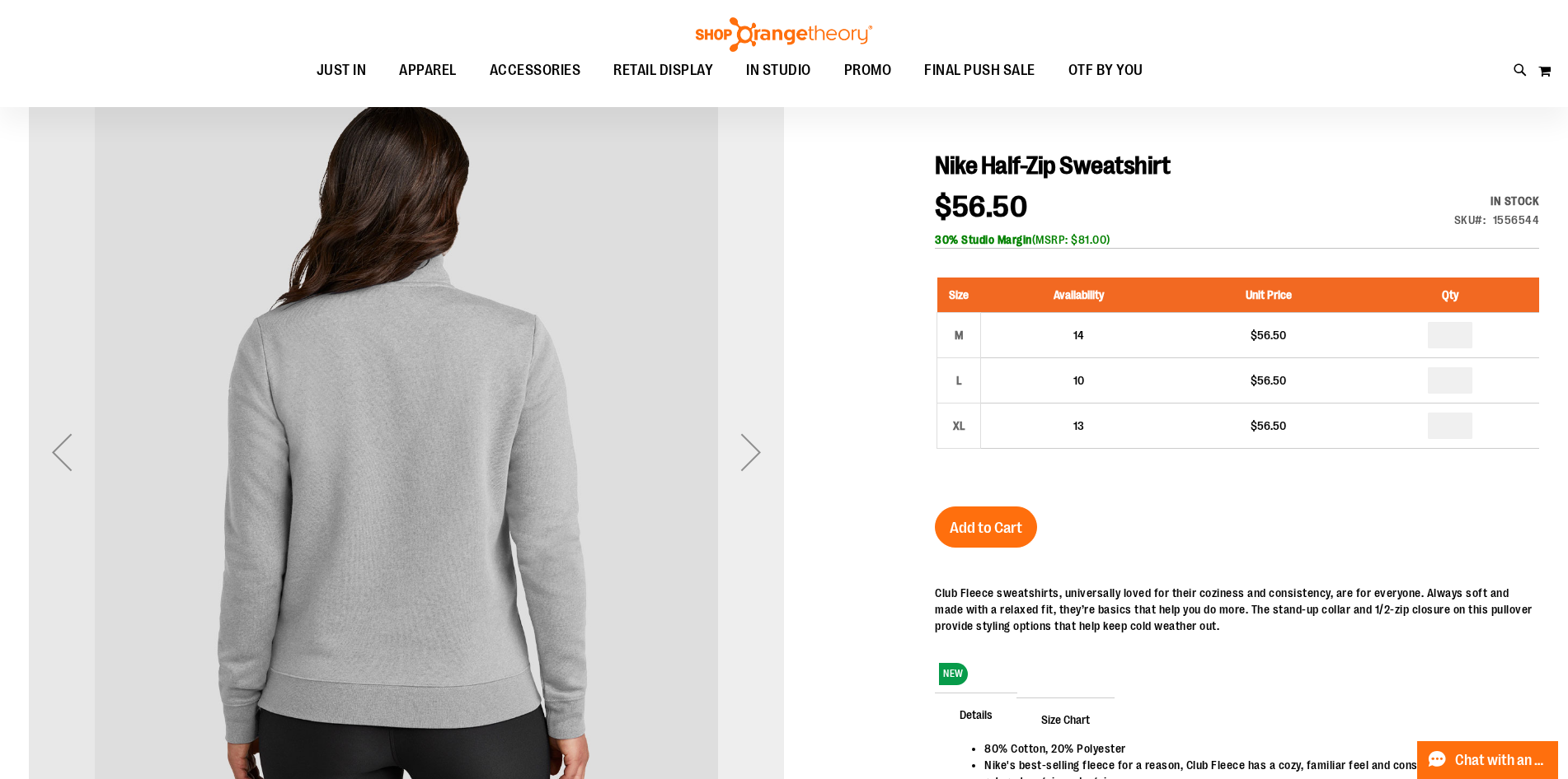
click at [756, 464] on div "Next" at bounding box center [751, 452] width 66 height 66
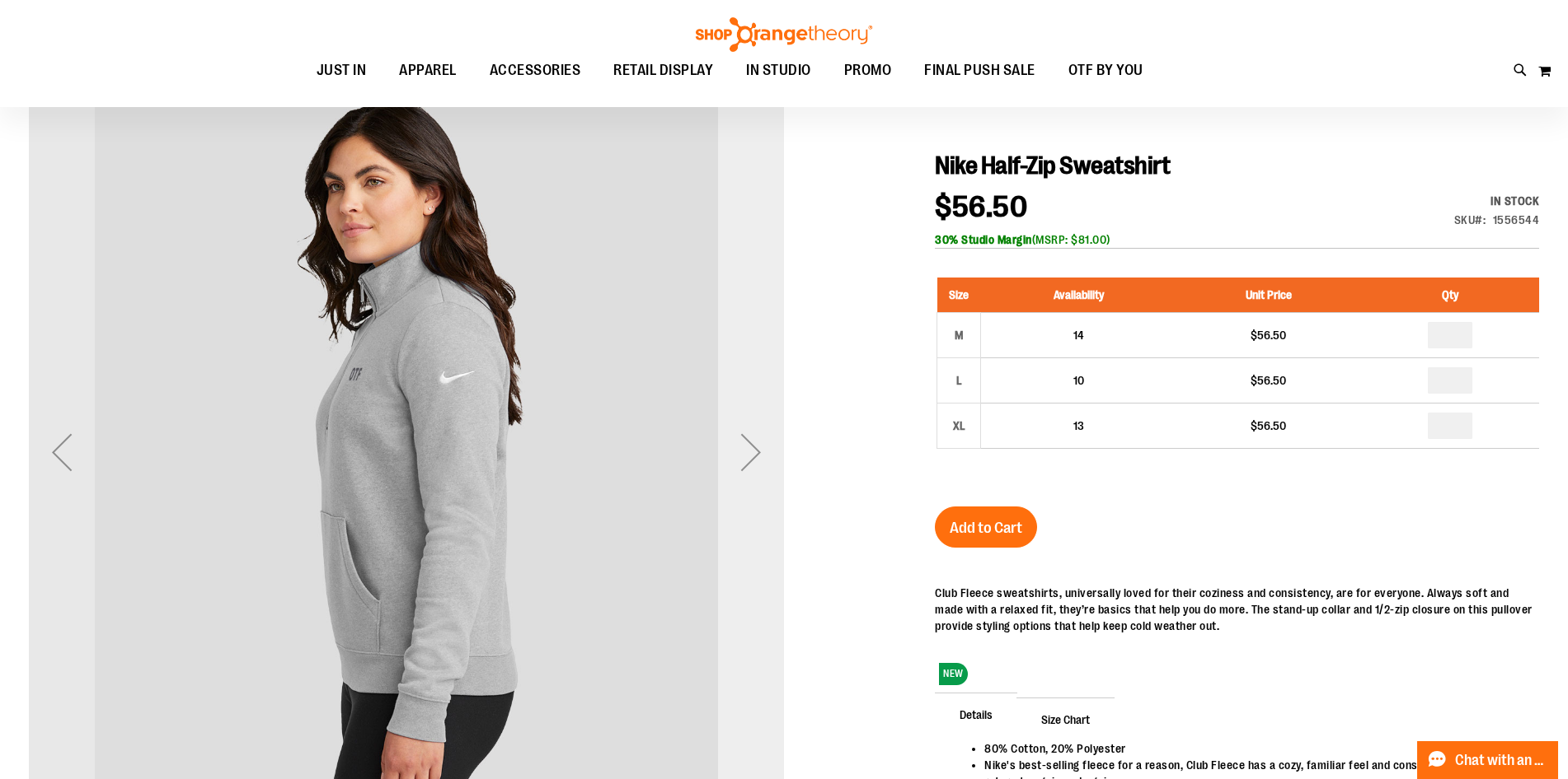
click at [756, 464] on div "Next" at bounding box center [751, 452] width 66 height 66
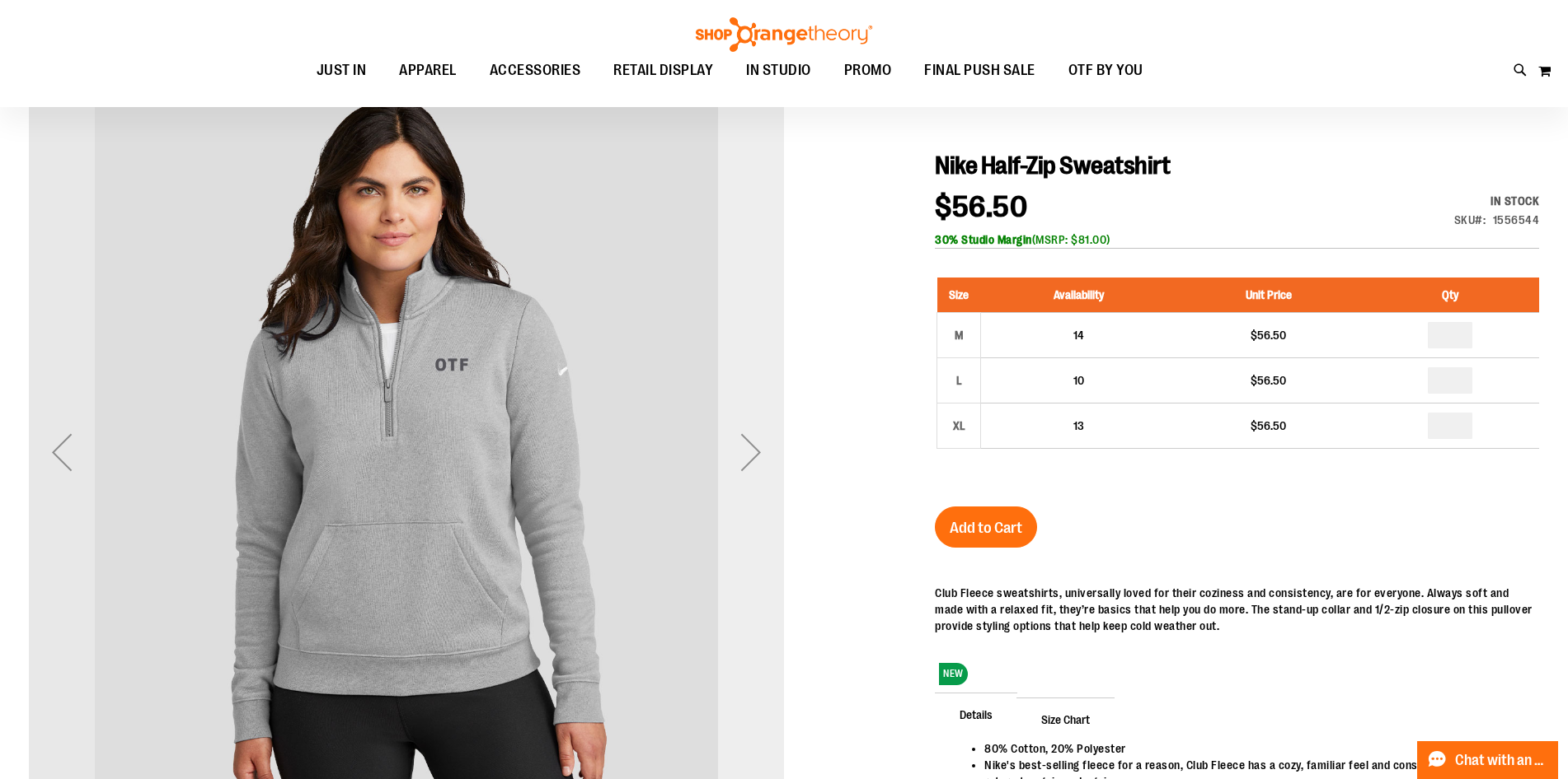
click at [756, 464] on div "Next" at bounding box center [751, 452] width 66 height 66
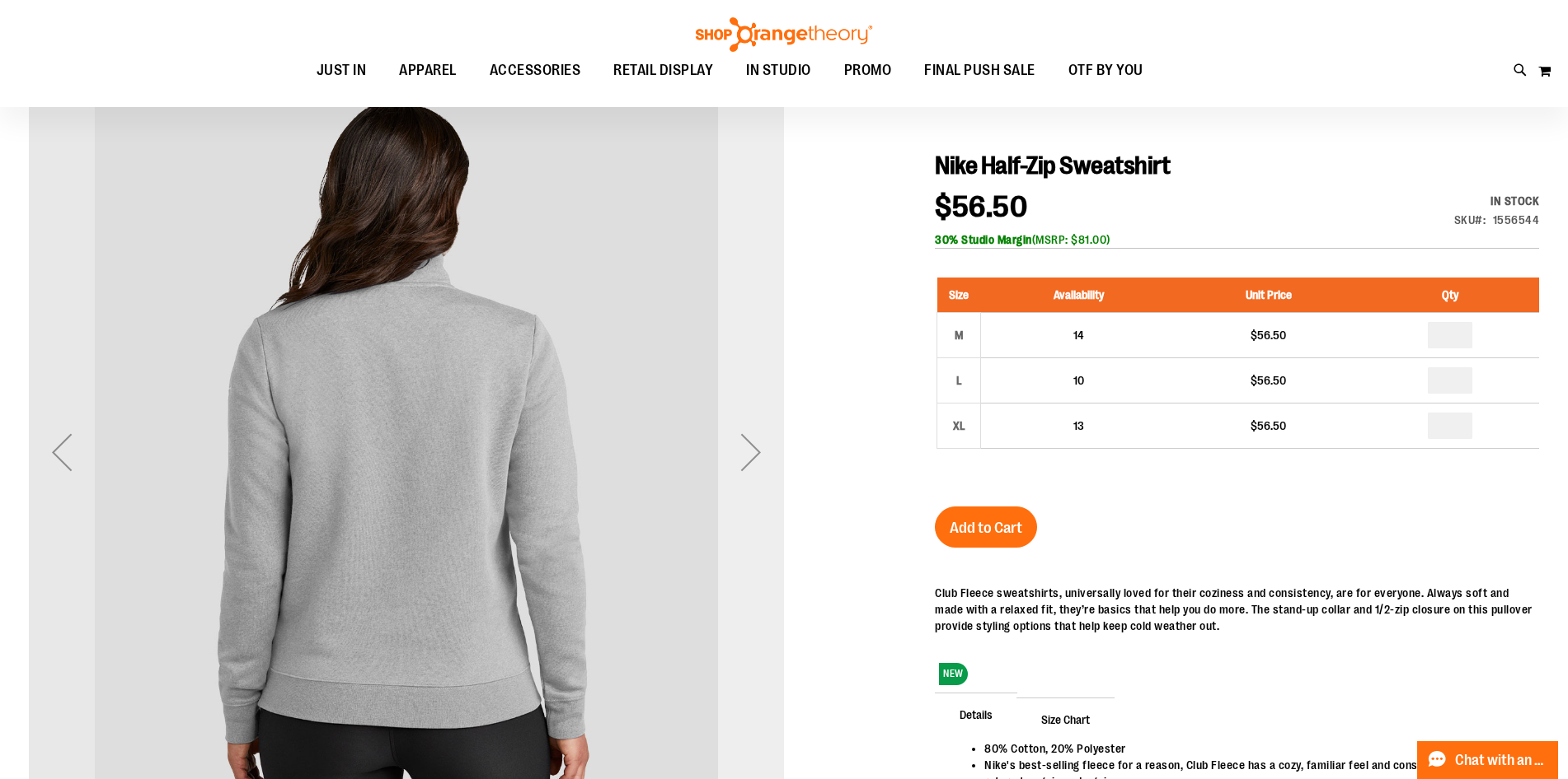
click at [756, 464] on div "Next" at bounding box center [751, 452] width 66 height 66
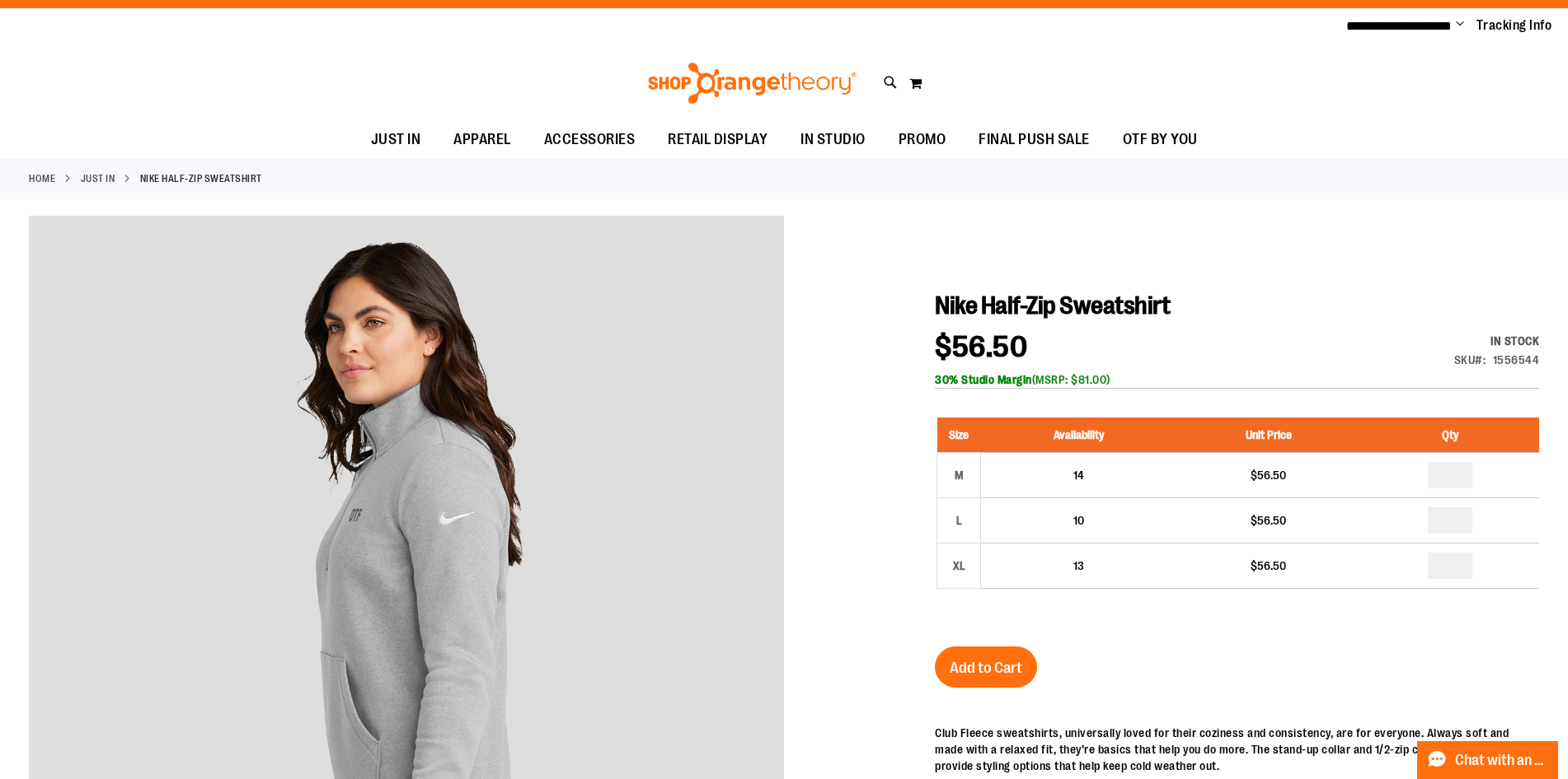
scroll to position [0, 0]
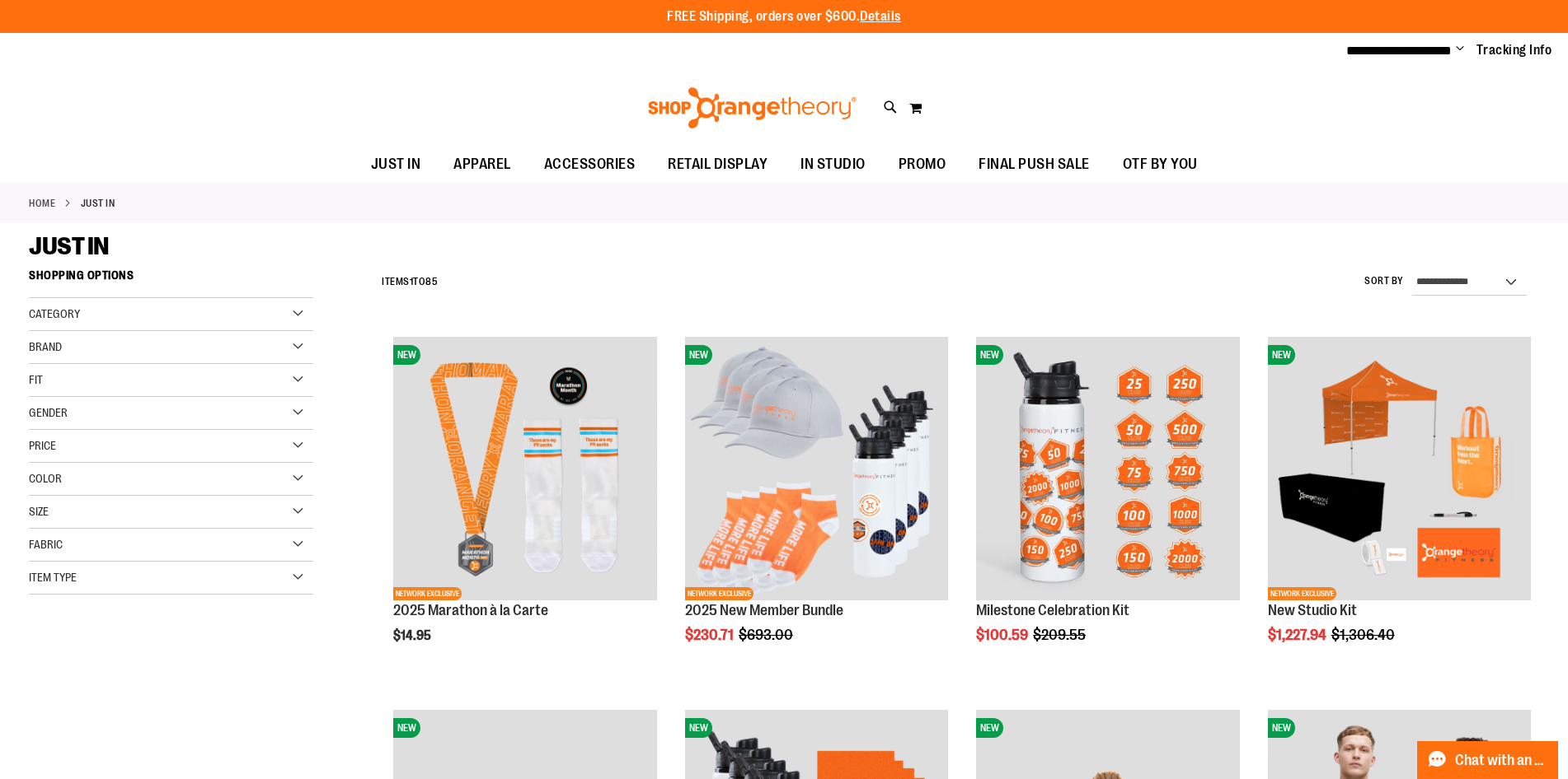
type input "**********"
click at [898, 102] on div "Toggle Nav Search Popular Suggestions Advanced Search" at bounding box center [784, 108] width 1568 height 76
click at [884, 106] on icon at bounding box center [891, 107] width 14 height 19
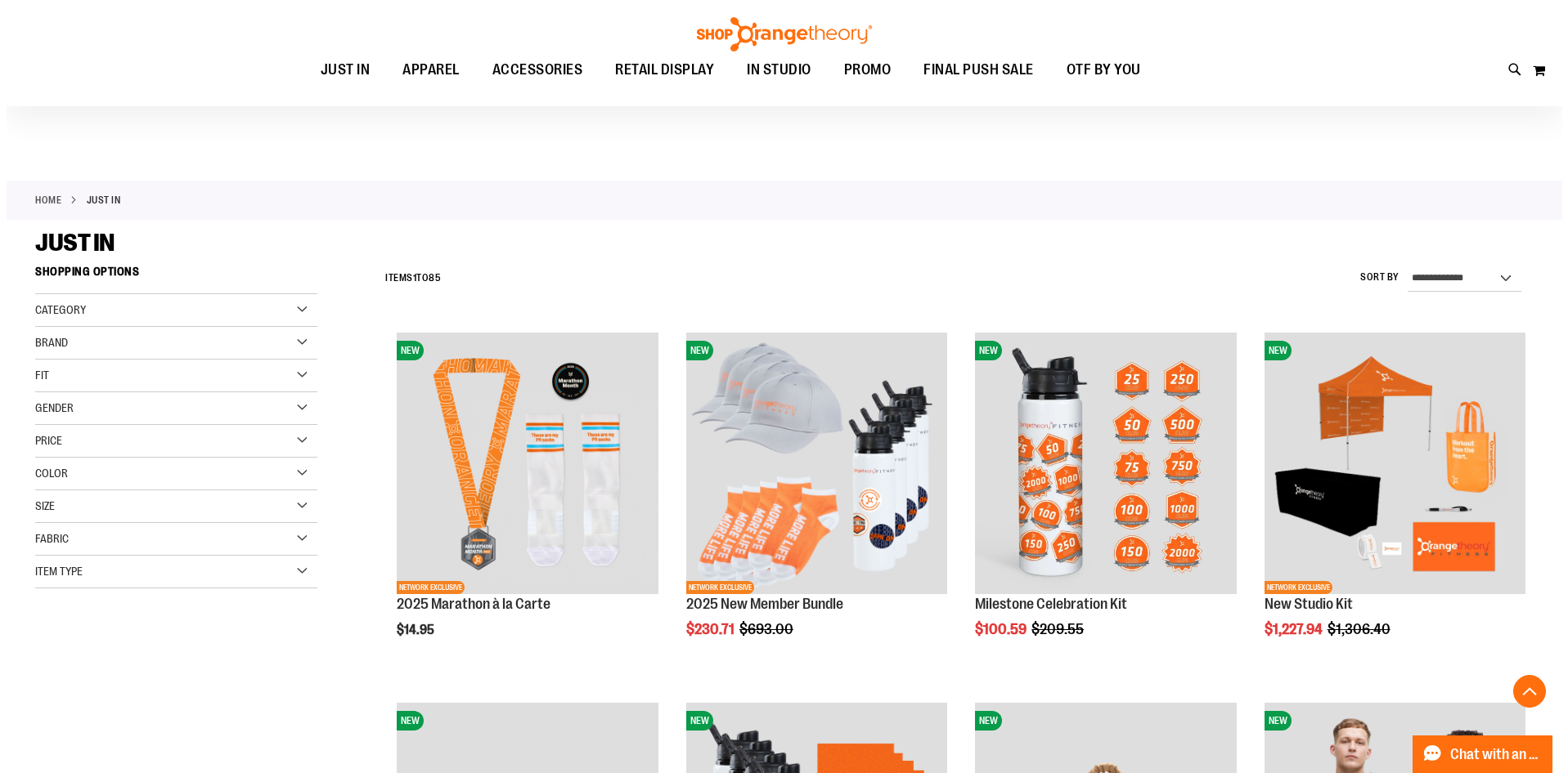
scroll to position [298, 0]
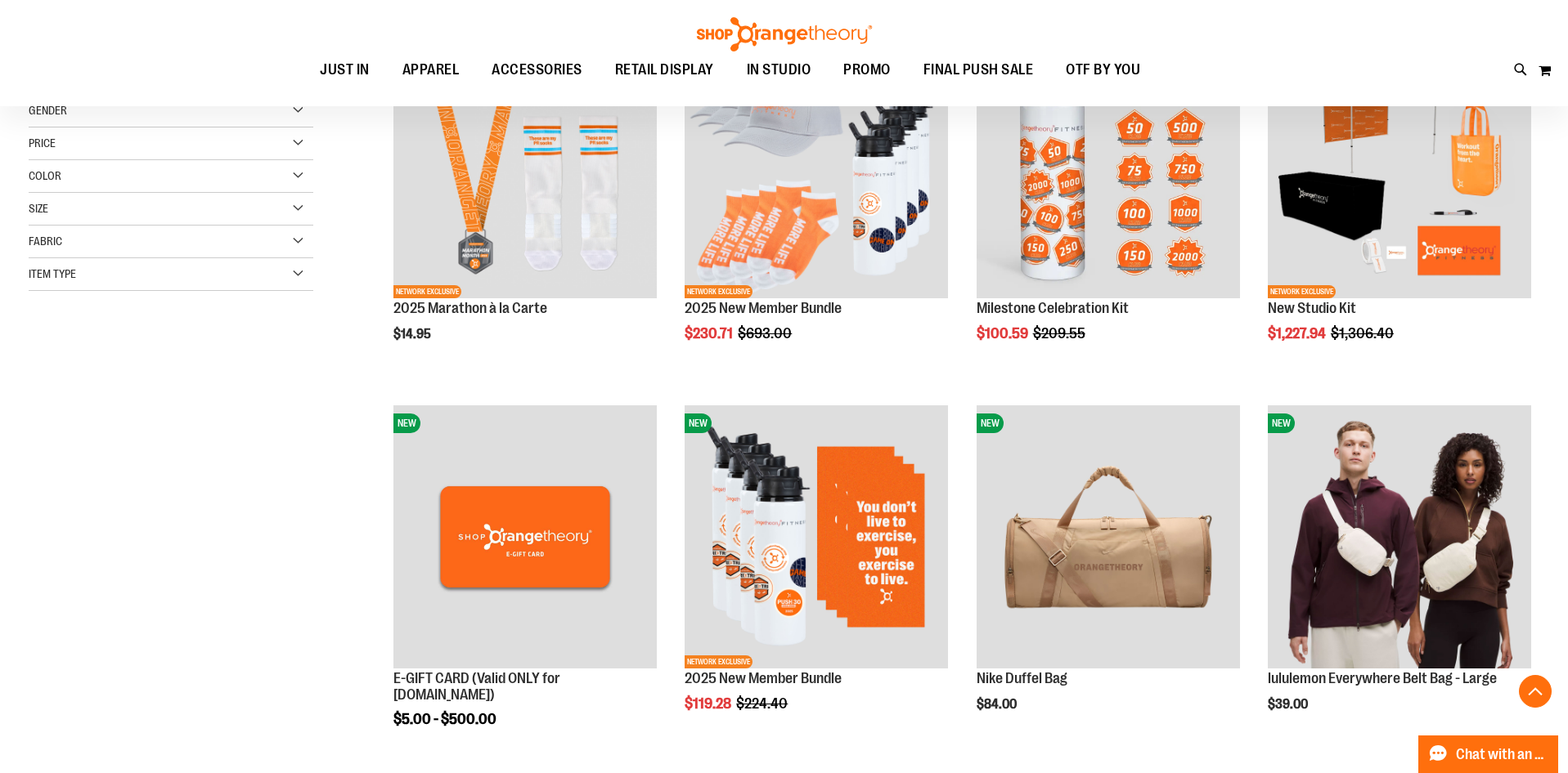
type input "******"
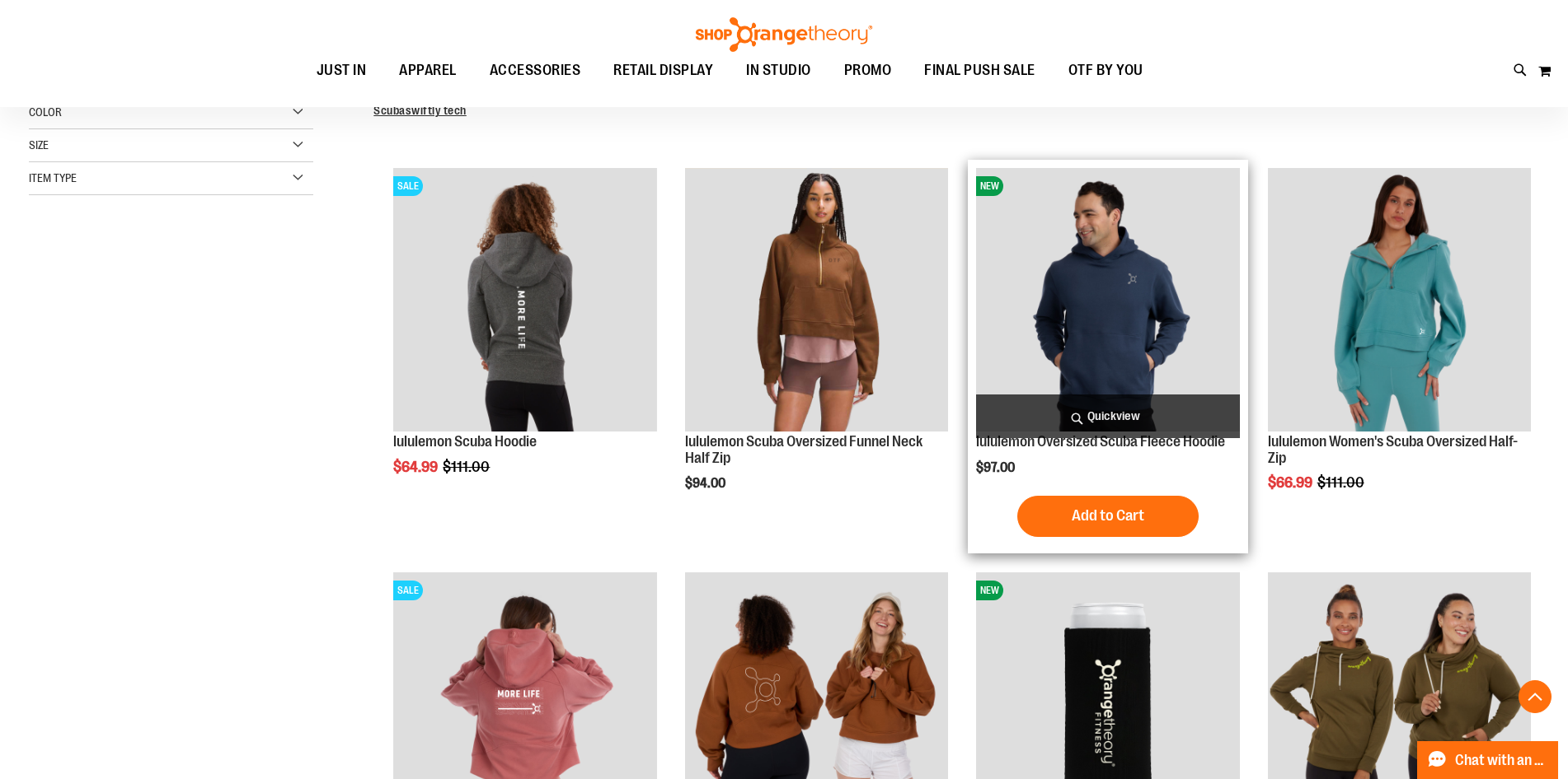
scroll to position [576, 0]
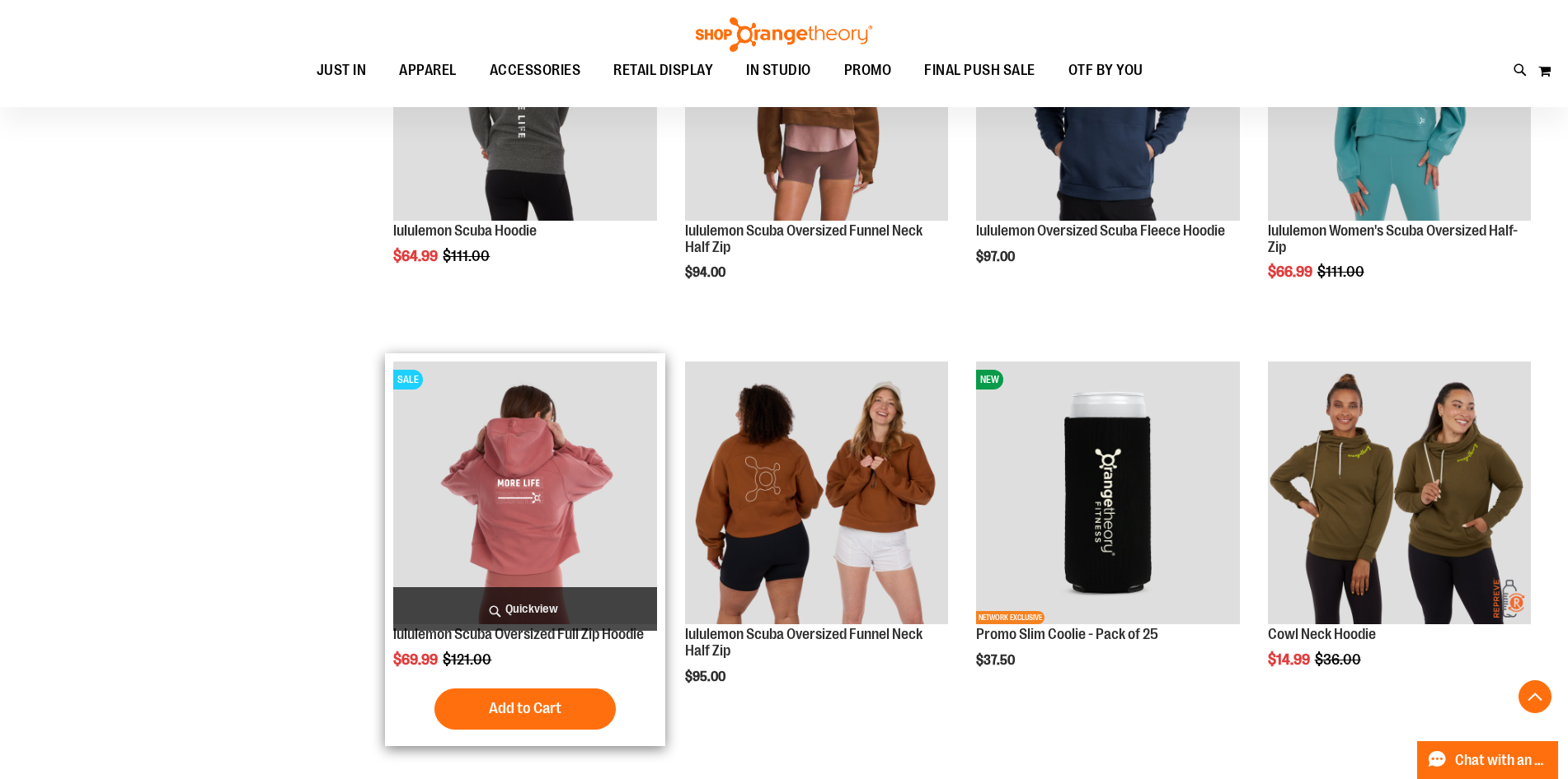
type input "**********"
click at [565, 471] on img "product" at bounding box center [525, 493] width 263 height 263
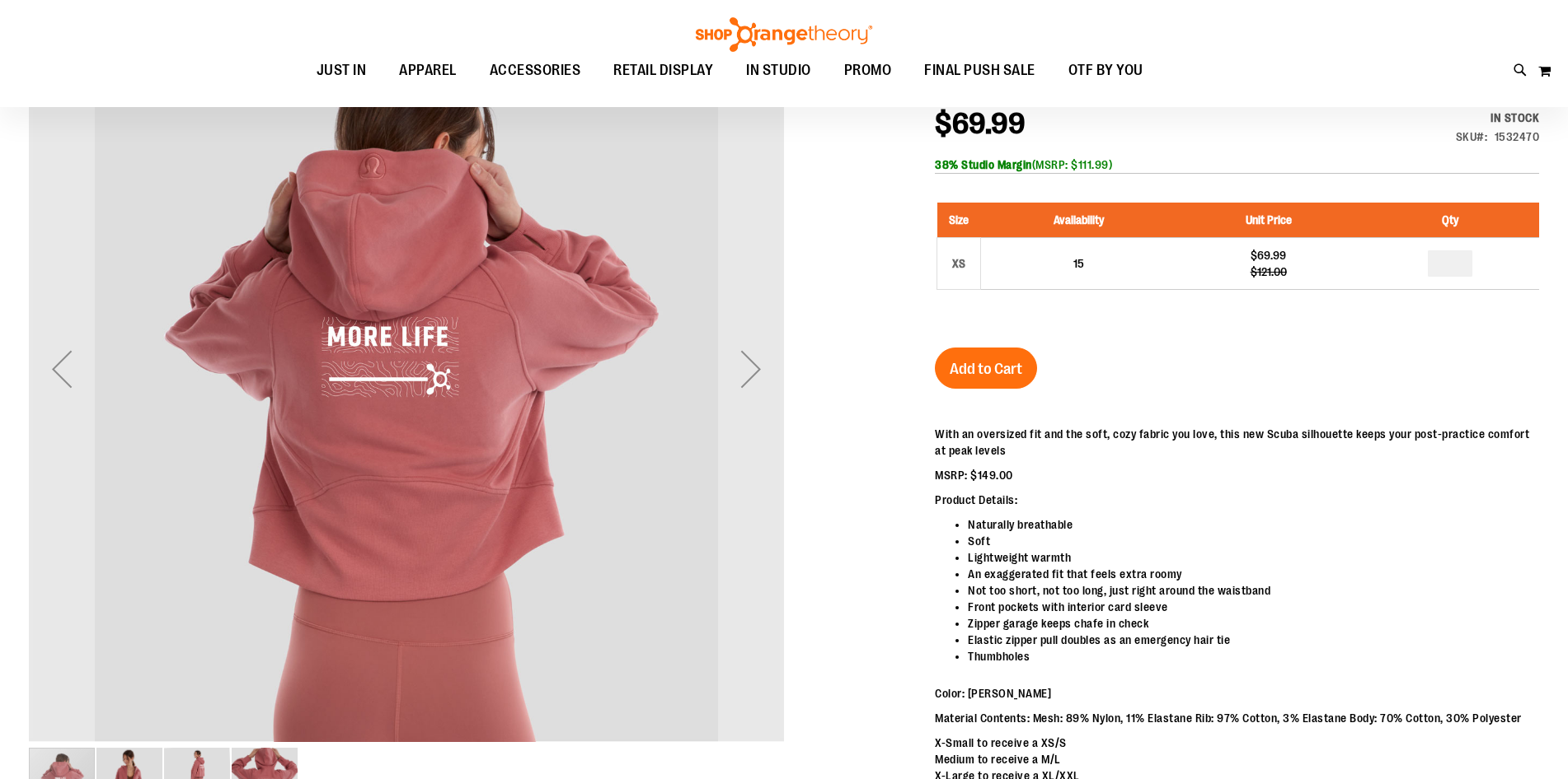
scroll to position [65, 0]
type input "**********"
click at [759, 387] on div "Next" at bounding box center [751, 369] width 66 height 66
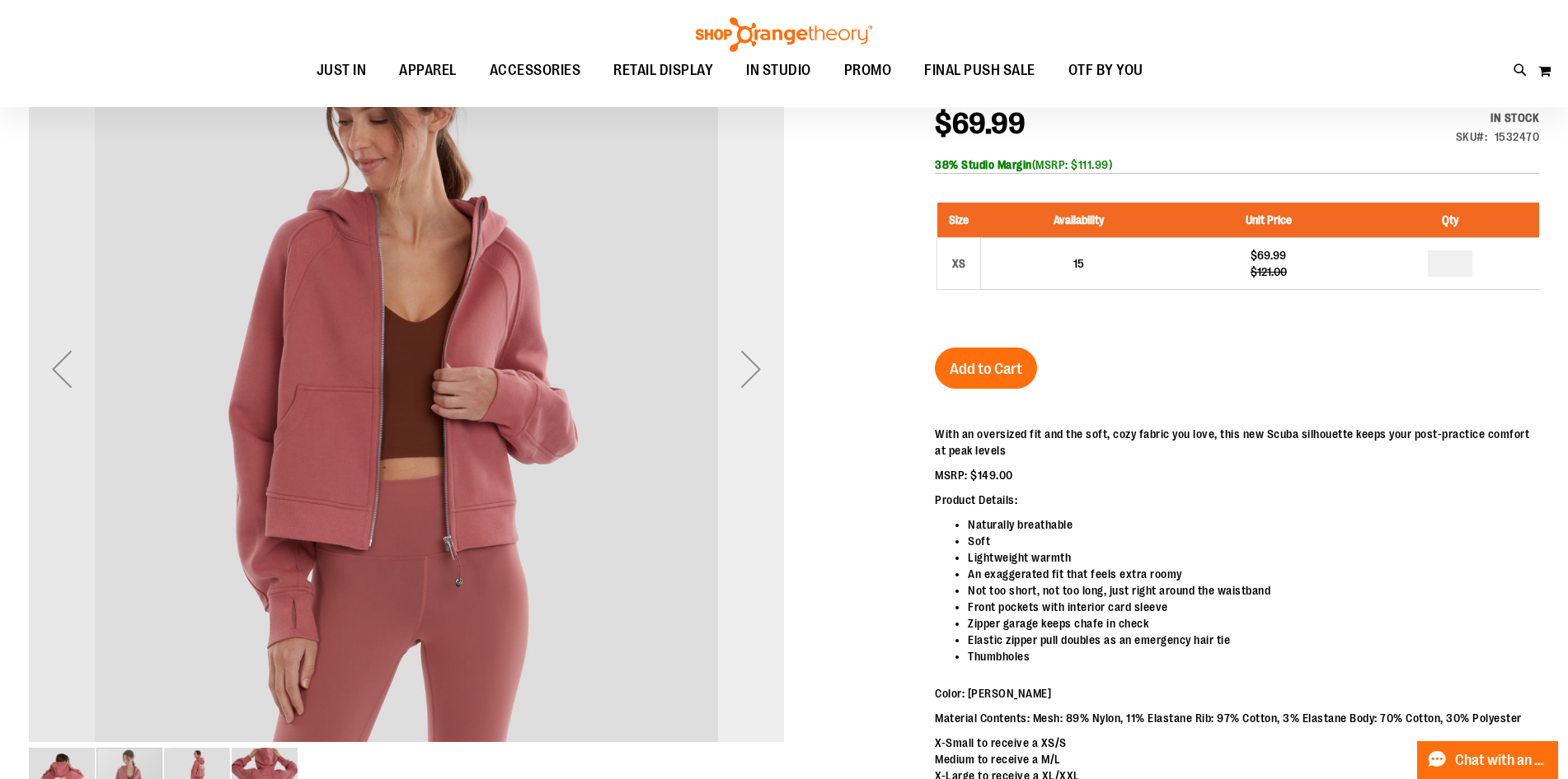
click at [744, 376] on div "Next" at bounding box center [751, 369] width 66 height 66
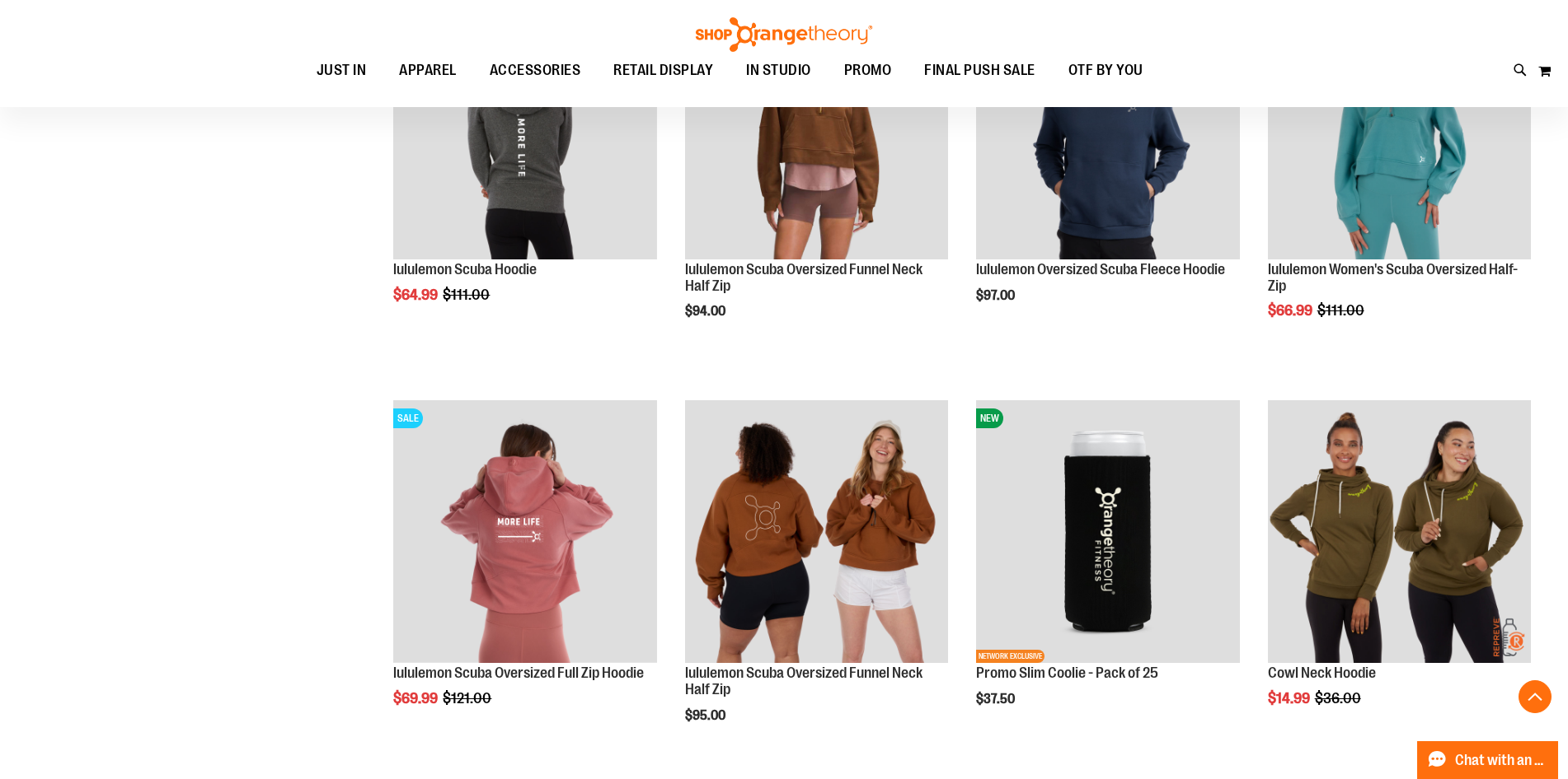
scroll to position [372, 0]
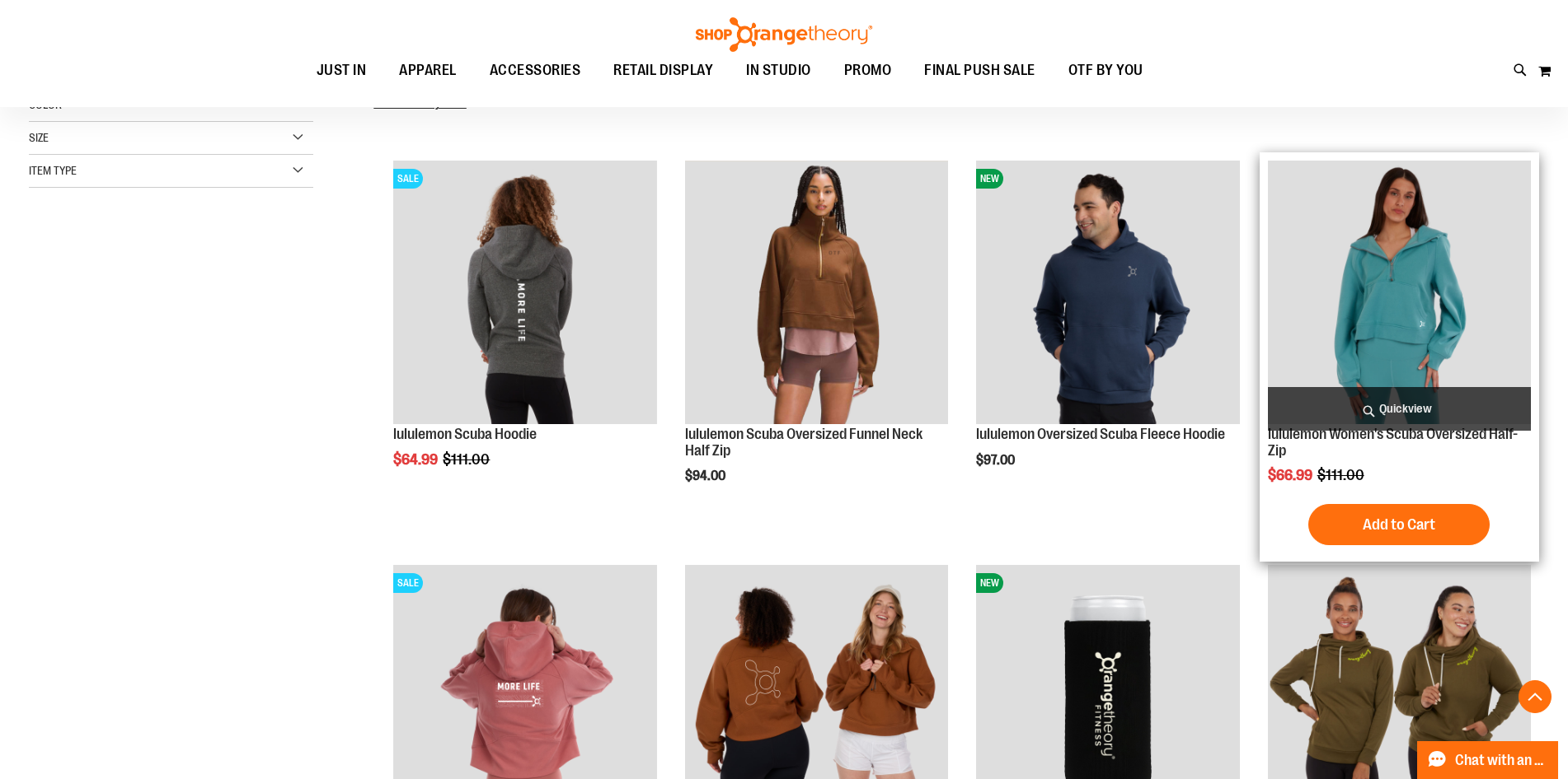
type input "**********"
click at [1368, 303] on img "product" at bounding box center [1399, 292] width 263 height 263
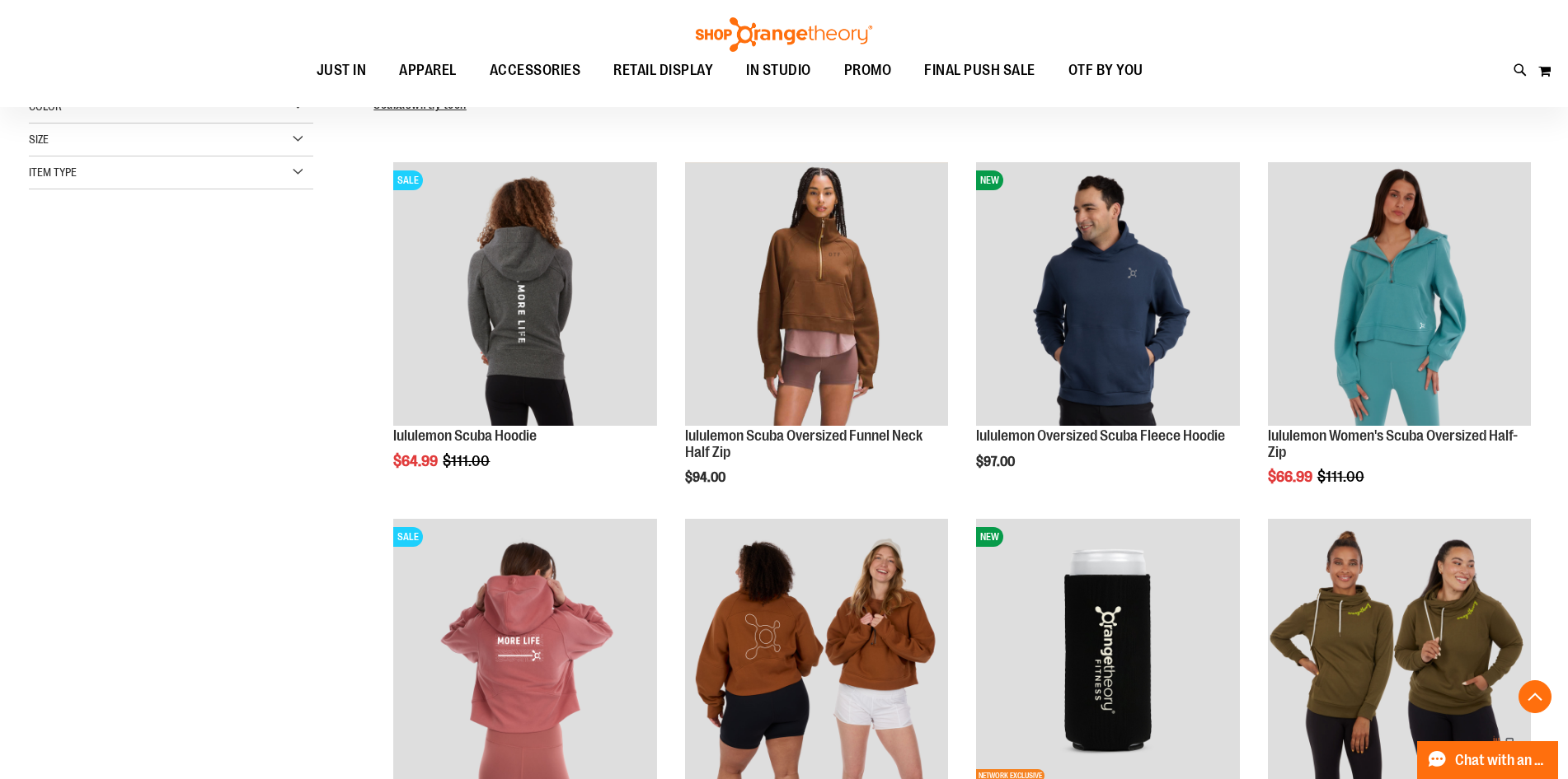
scroll to position [371, 0]
